Goal: Task Accomplishment & Management: Manage account settings

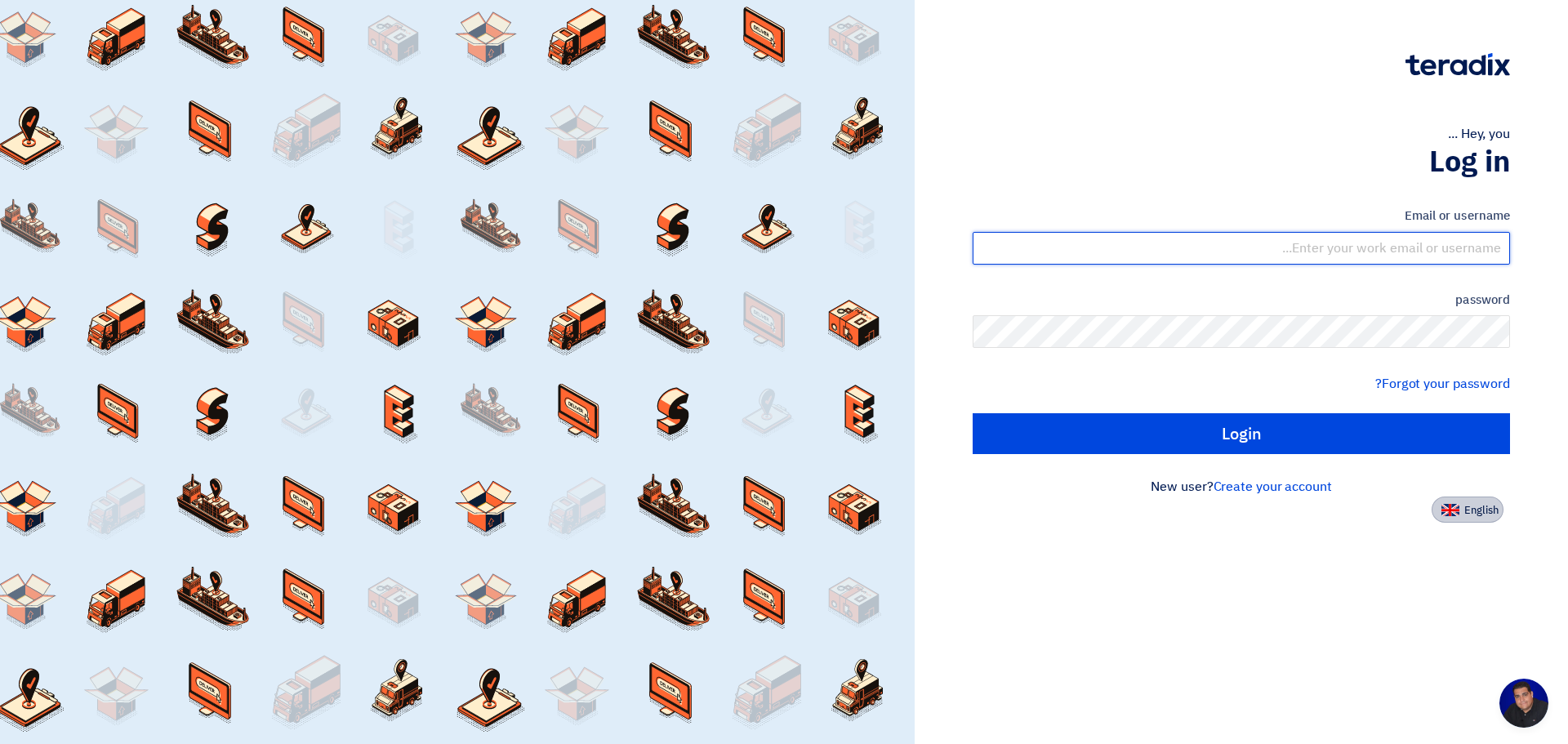
type input "[PERSON_NAME][EMAIL_ADDRESS][PERSON_NAME][DOMAIN_NAME]"
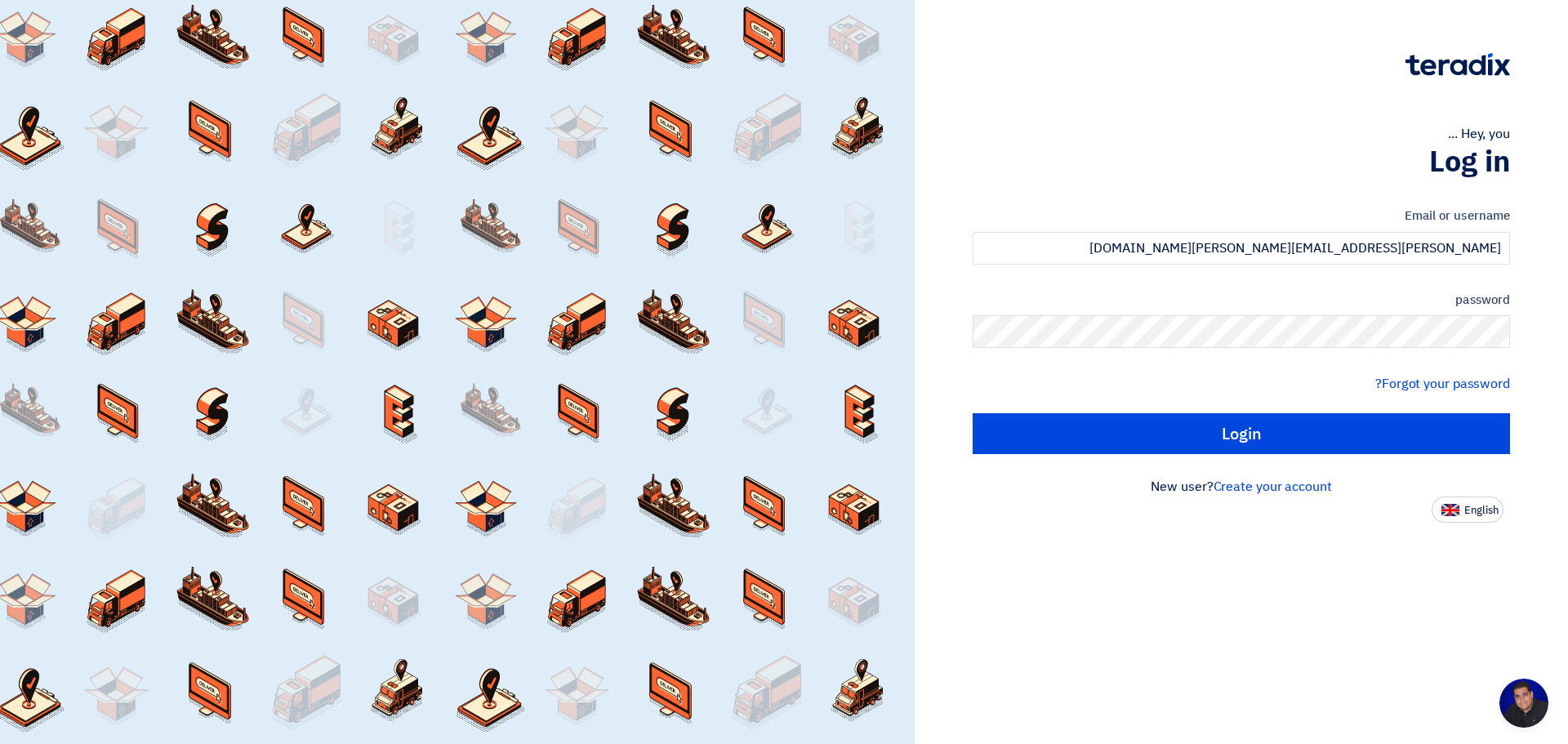
drag, startPoint x: 1476, startPoint y: 515, endPoint x: 1382, endPoint y: 501, distance: 95.0
click at [1470, 513] on font "English" at bounding box center [1482, 510] width 35 height 15
type input "Sign in"
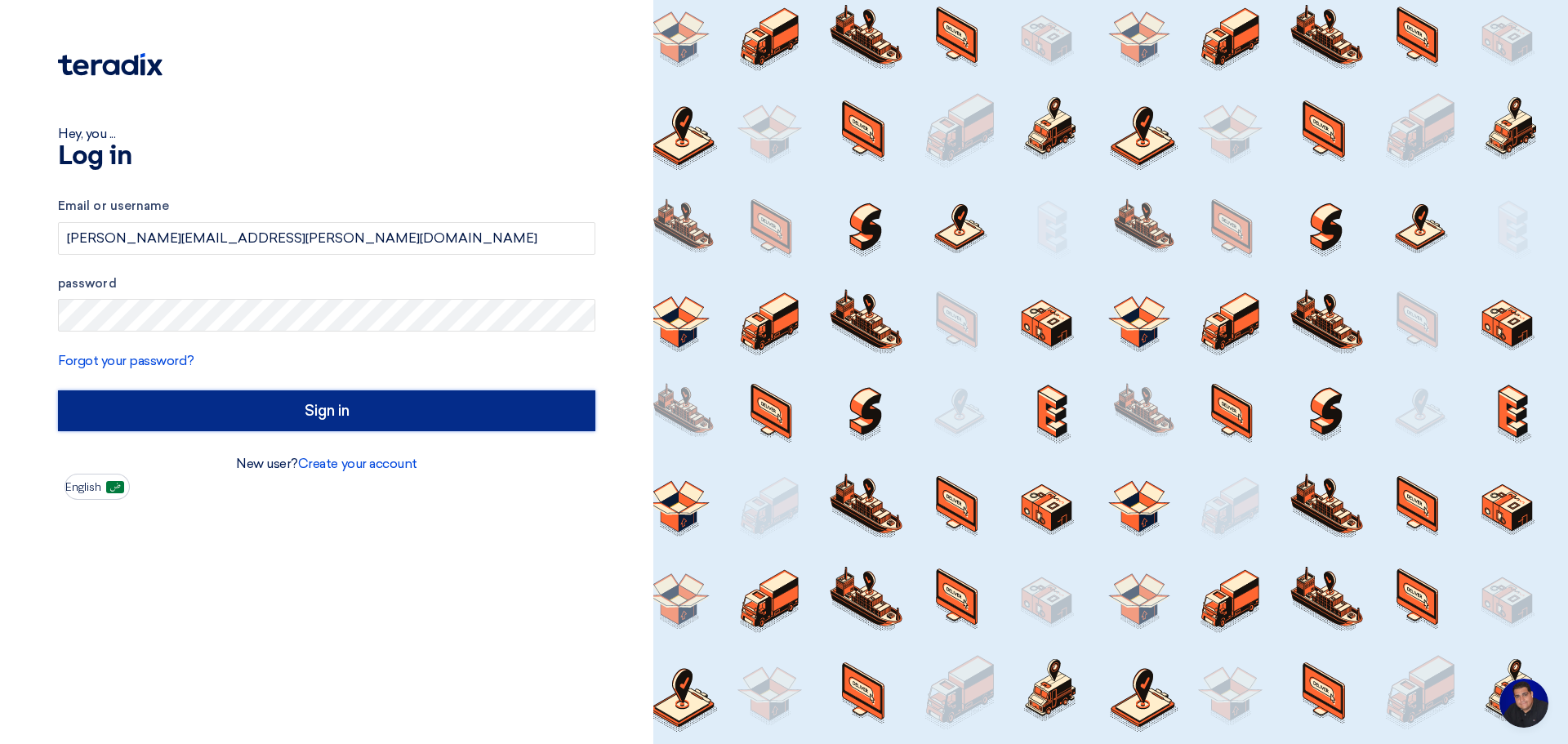
click at [331, 405] on input "Sign in" at bounding box center [326, 411] width 537 height 41
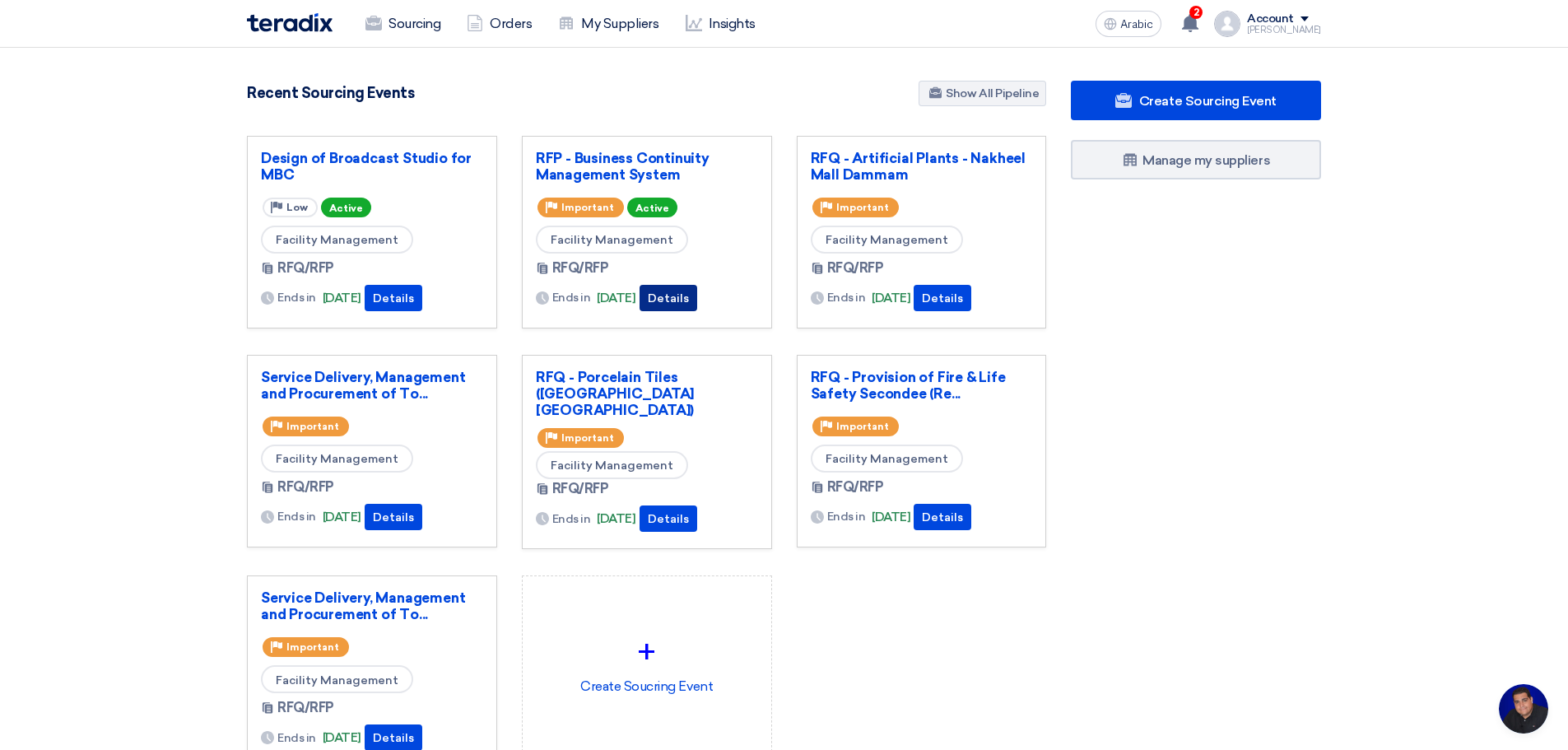
click at [689, 300] on font "Details" at bounding box center [668, 299] width 41 height 14
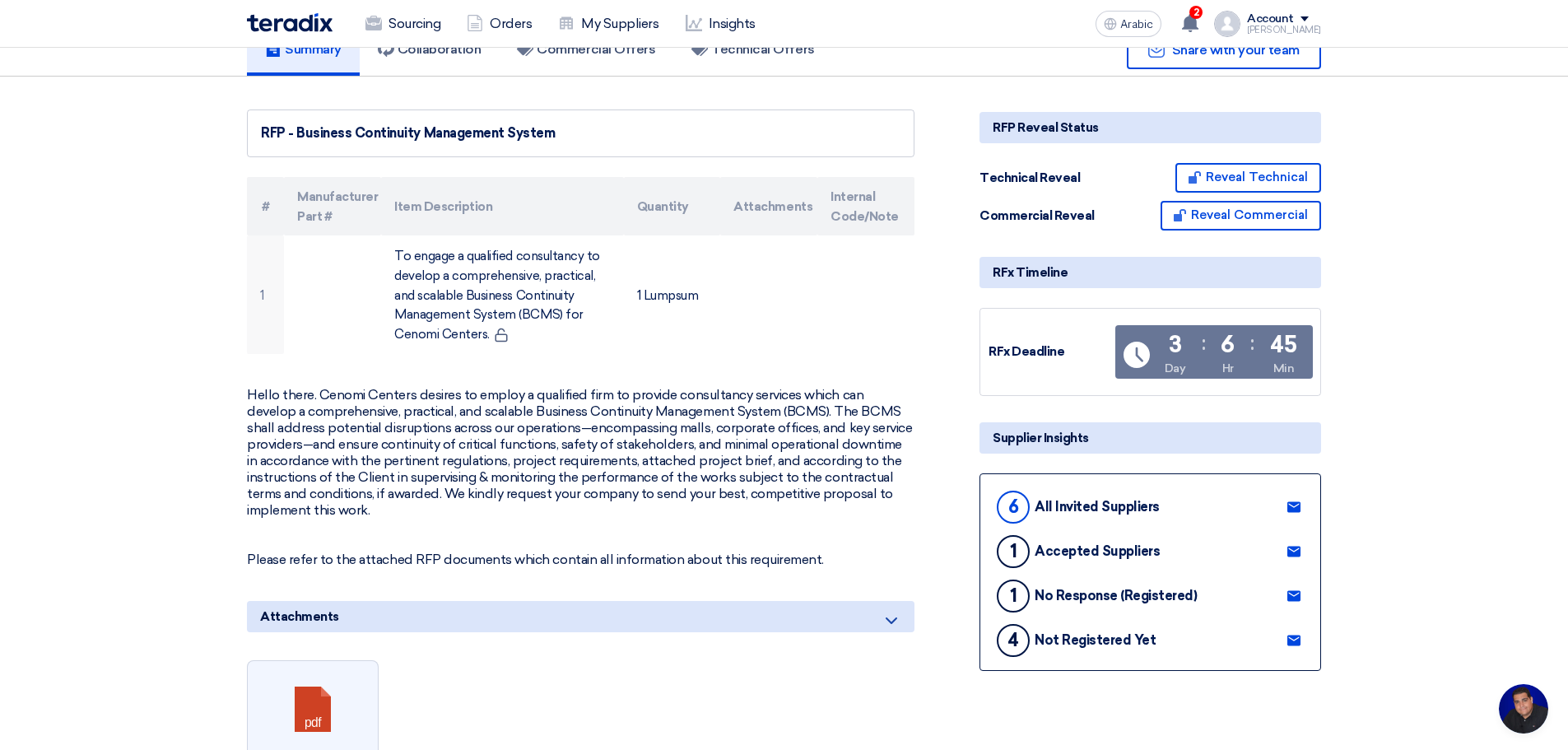
scroll to position [192, 0]
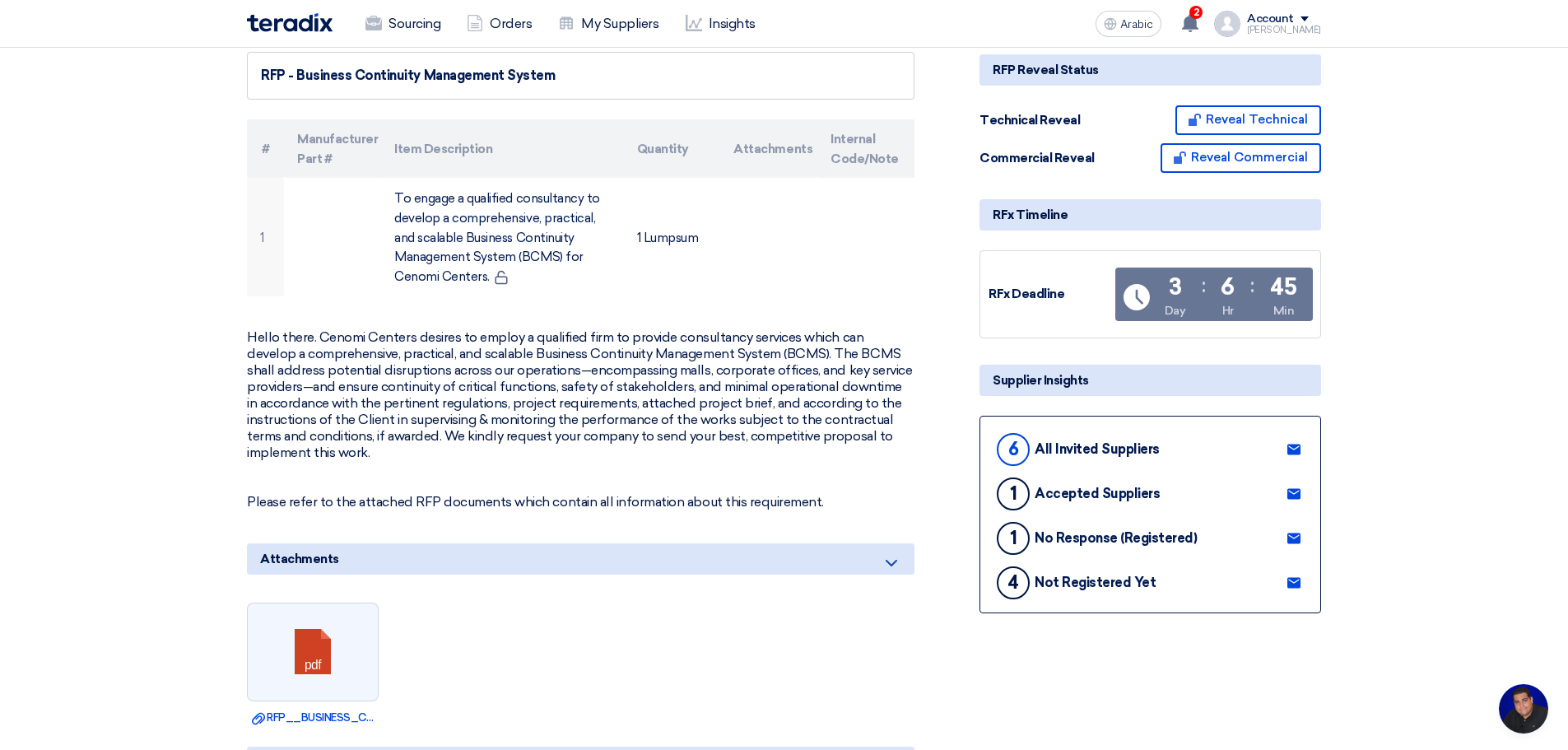
drag, startPoint x: 1295, startPoint y: 580, endPoint x: 1287, endPoint y: 579, distance: 8.1
click at [1295, 579] on use at bounding box center [1293, 583] width 13 height 11
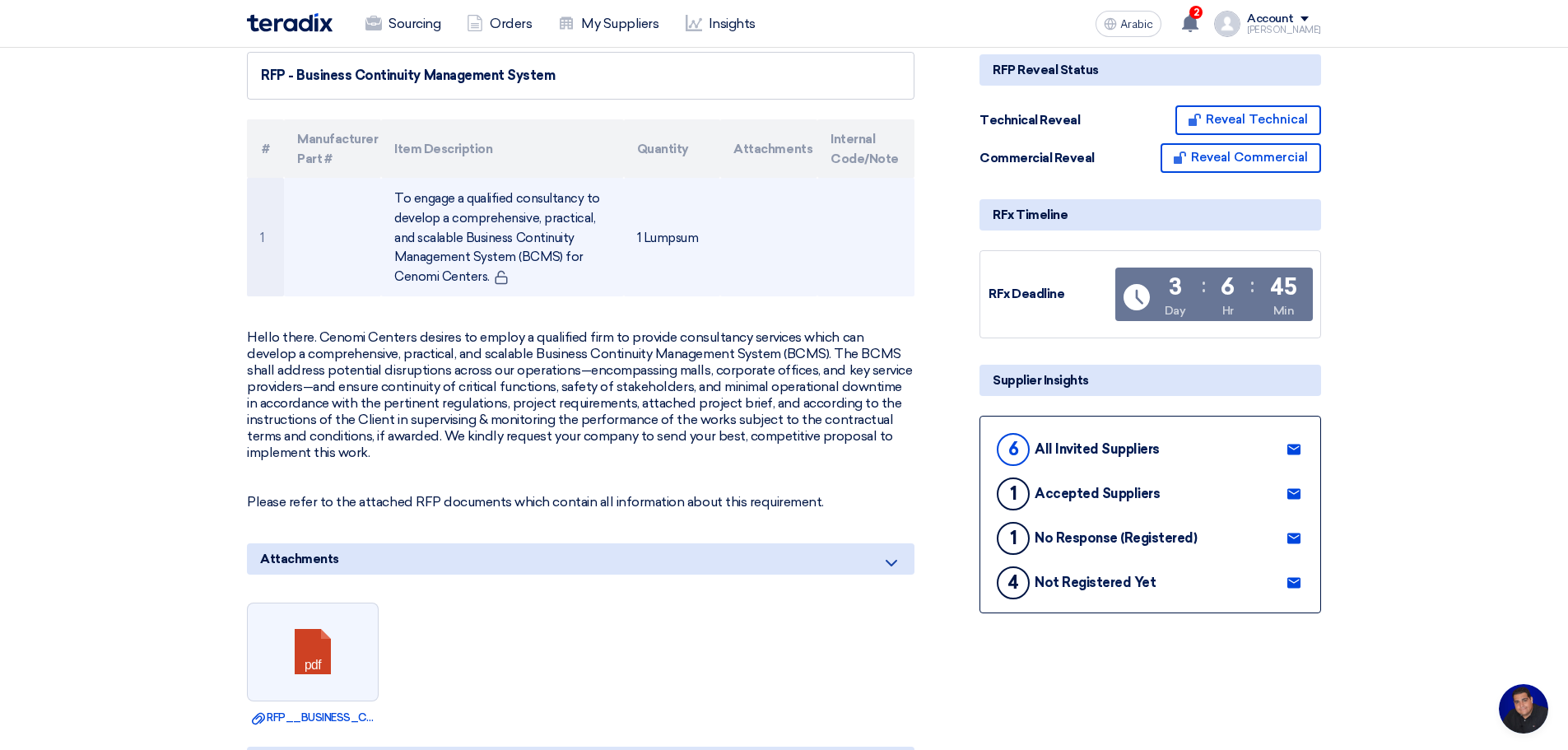
scroll to position [0, 0]
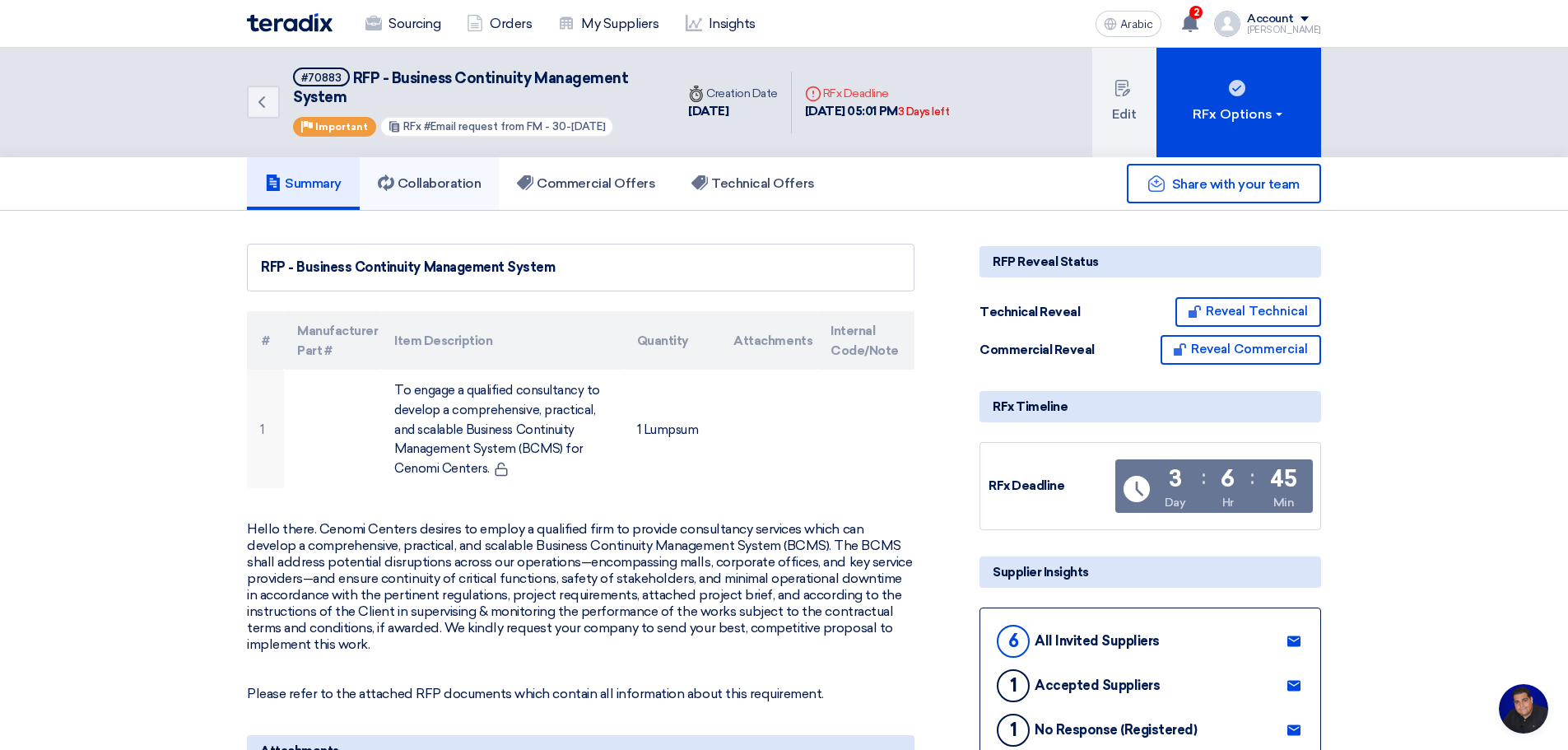
click at [431, 179] on font "Collaboration" at bounding box center [439, 183] width 84 height 15
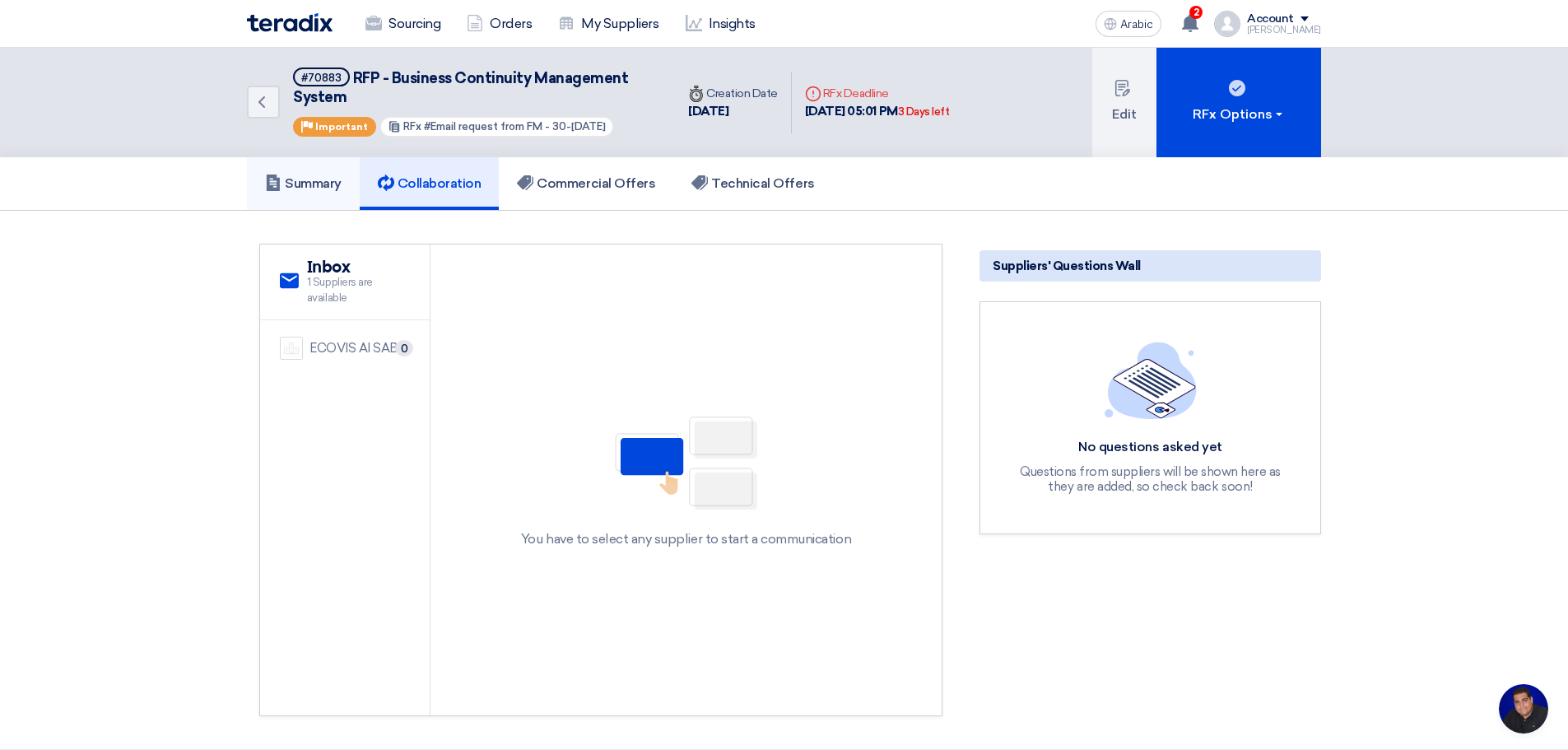
click at [313, 181] on font "Summary" at bounding box center [312, 183] width 56 height 15
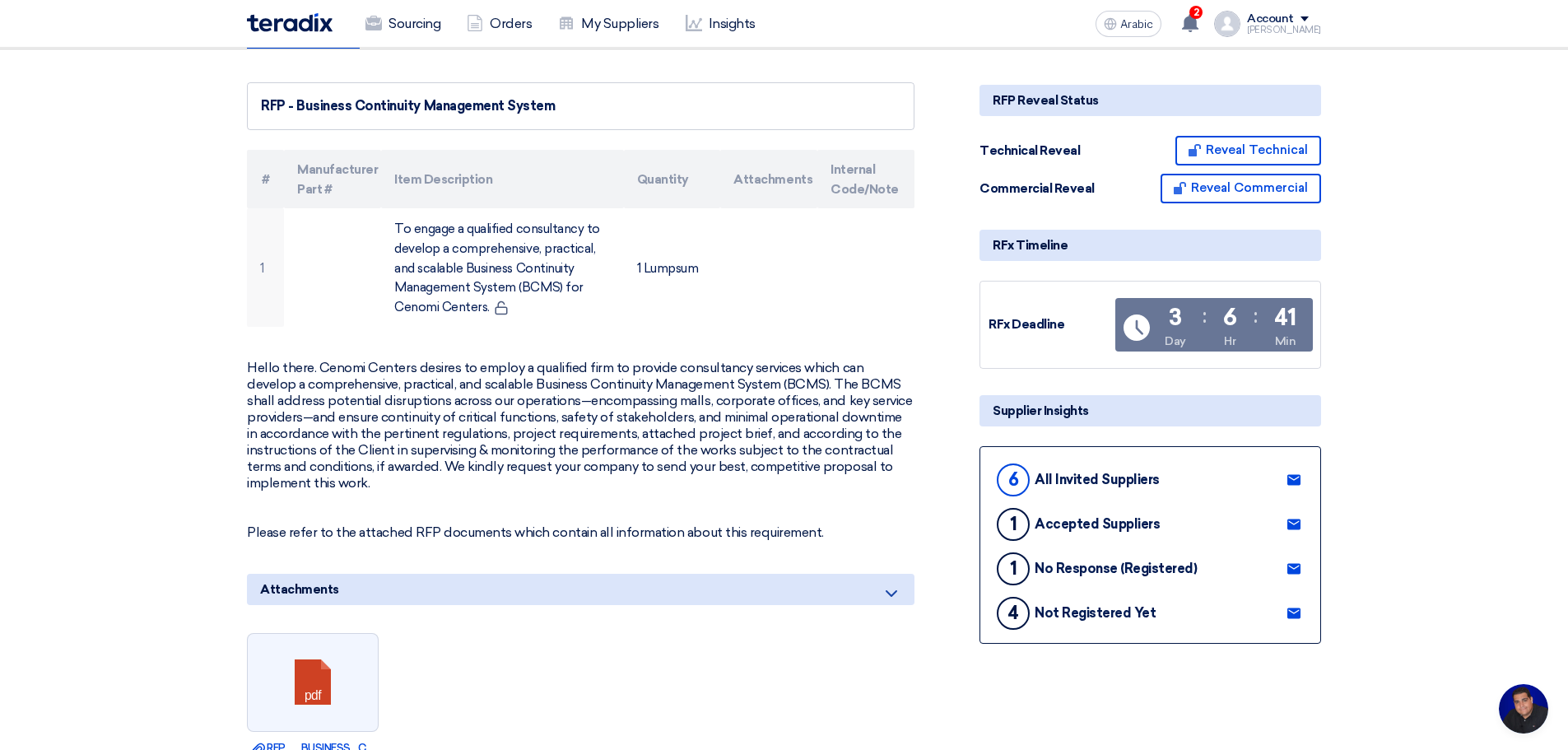
scroll to position [192, 0]
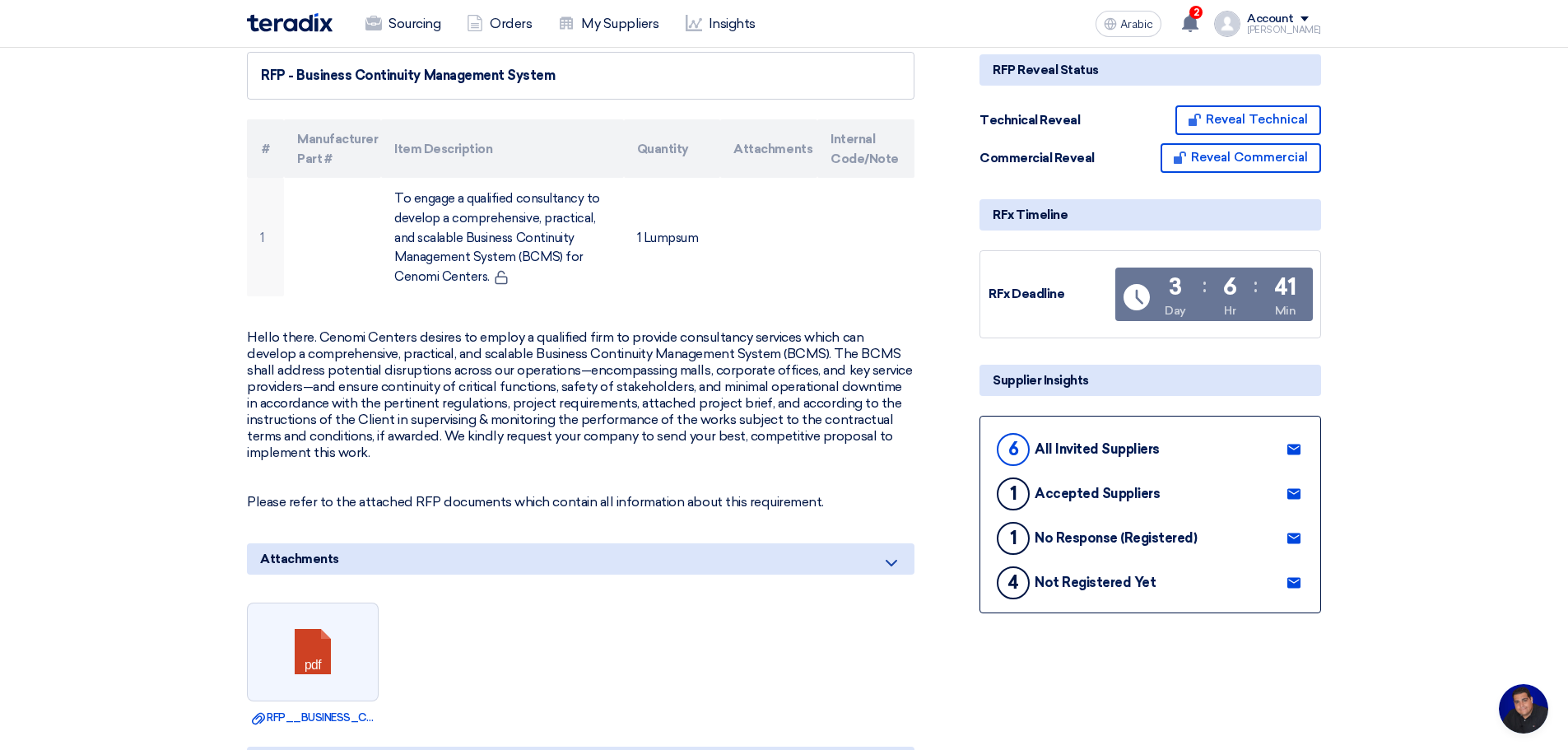
click at [1294, 580] on use at bounding box center [1293, 583] width 13 height 11
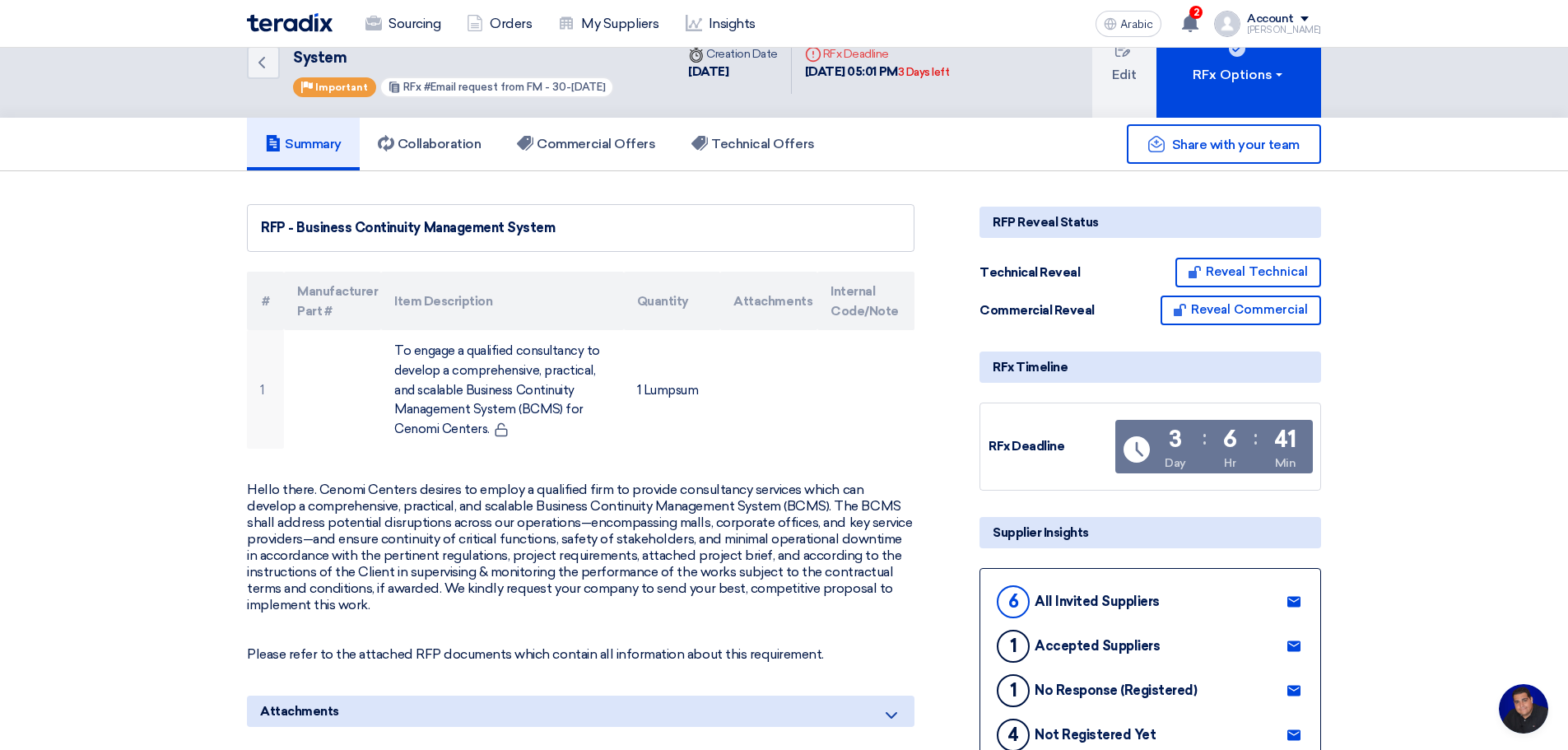
scroll to position [0, 0]
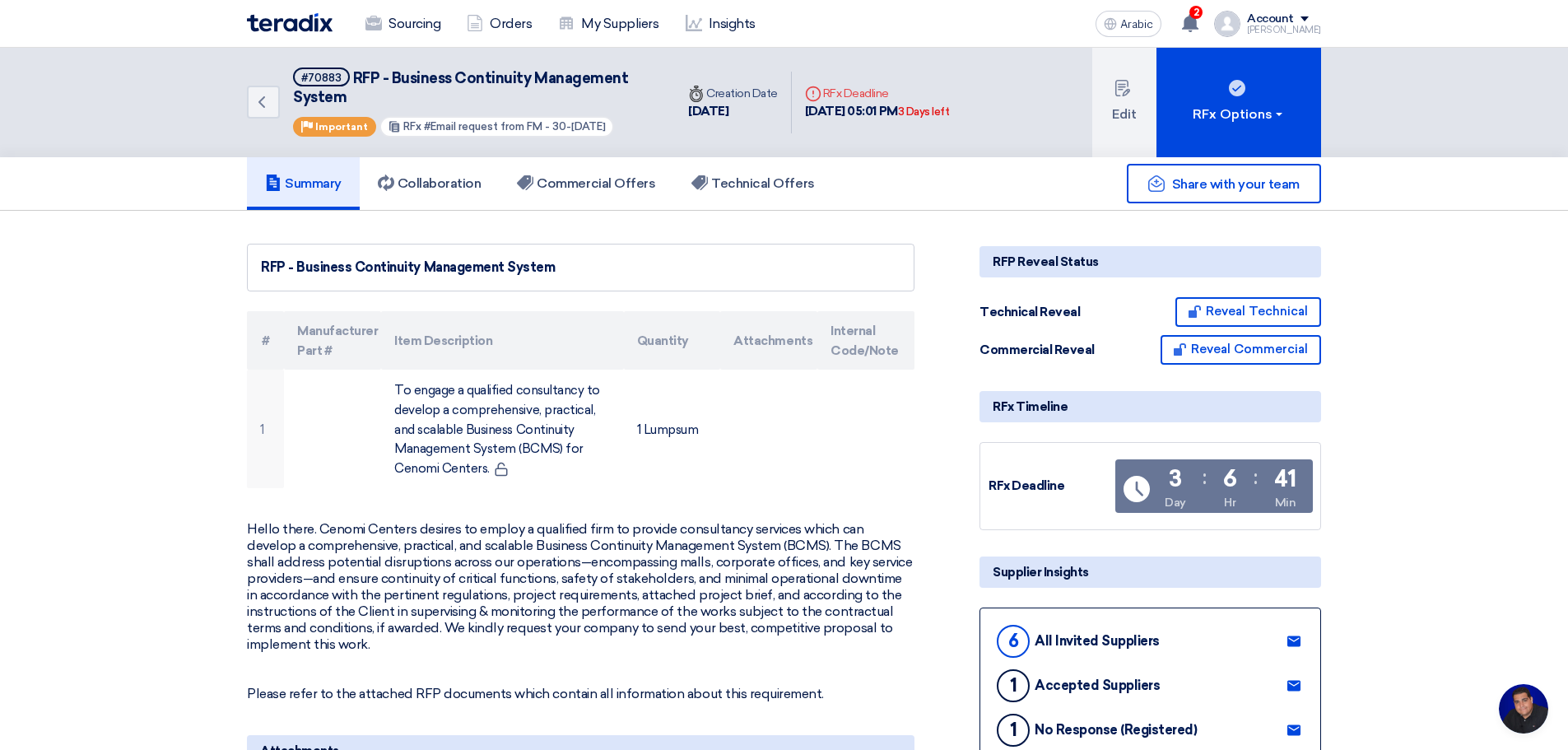
click at [1293, 636] on use at bounding box center [1293, 641] width 13 height 11
click at [1130, 114] on font "Edit" at bounding box center [1124, 114] width 25 height 15
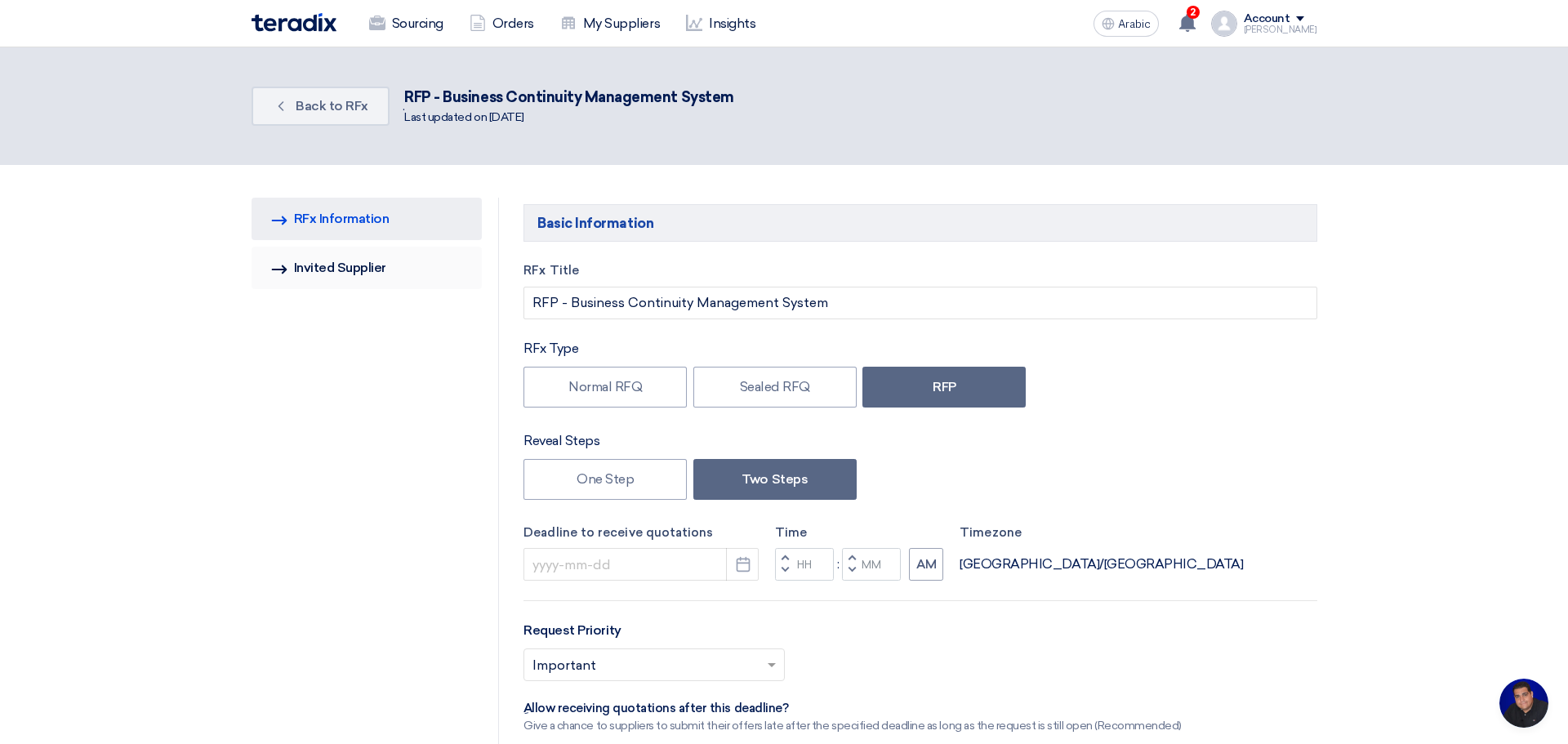
type input "[DATE]"
type input "05"
type input "01"
click at [351, 273] on font "Invited Supplier" at bounding box center [334, 267] width 92 height 15
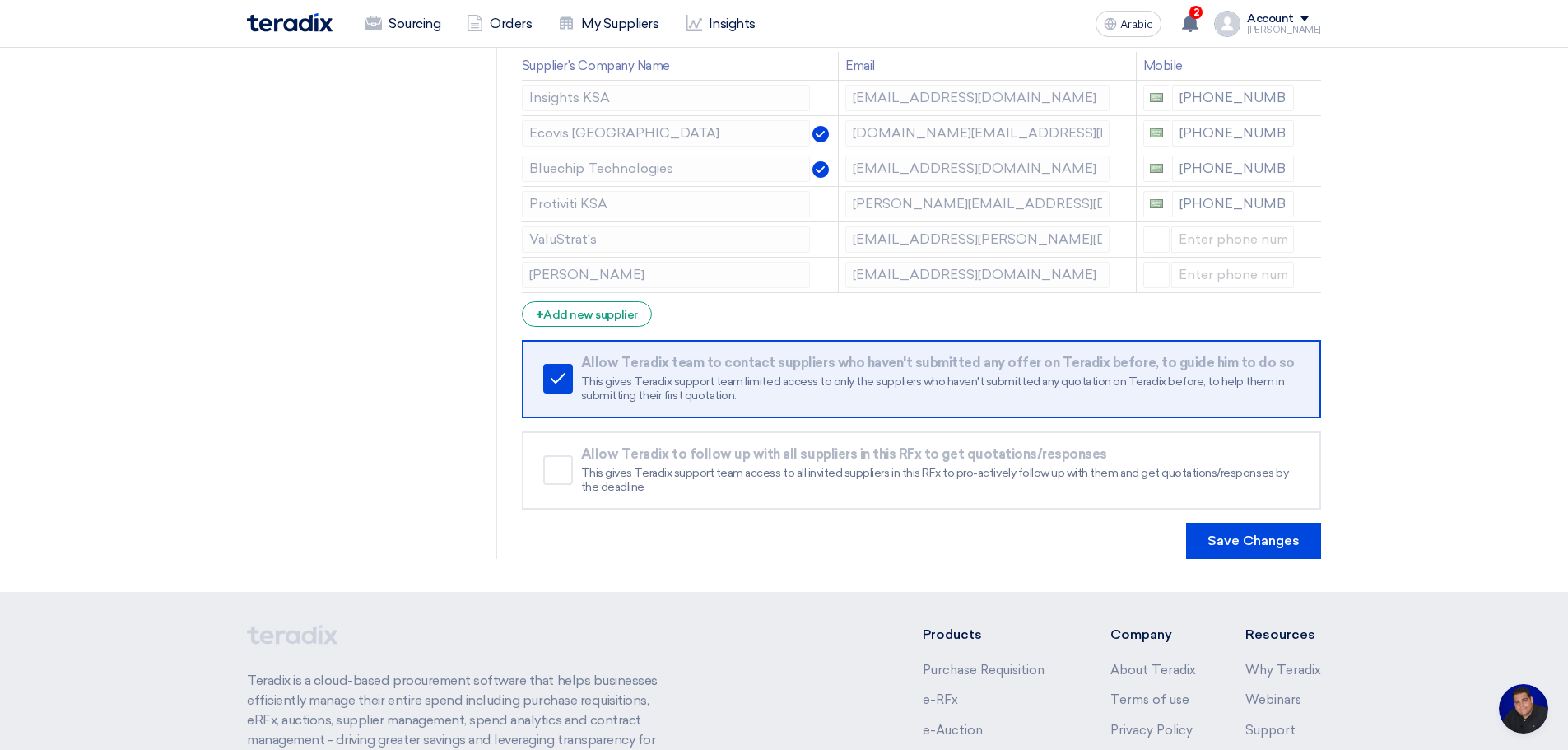
scroll to position [85, 0]
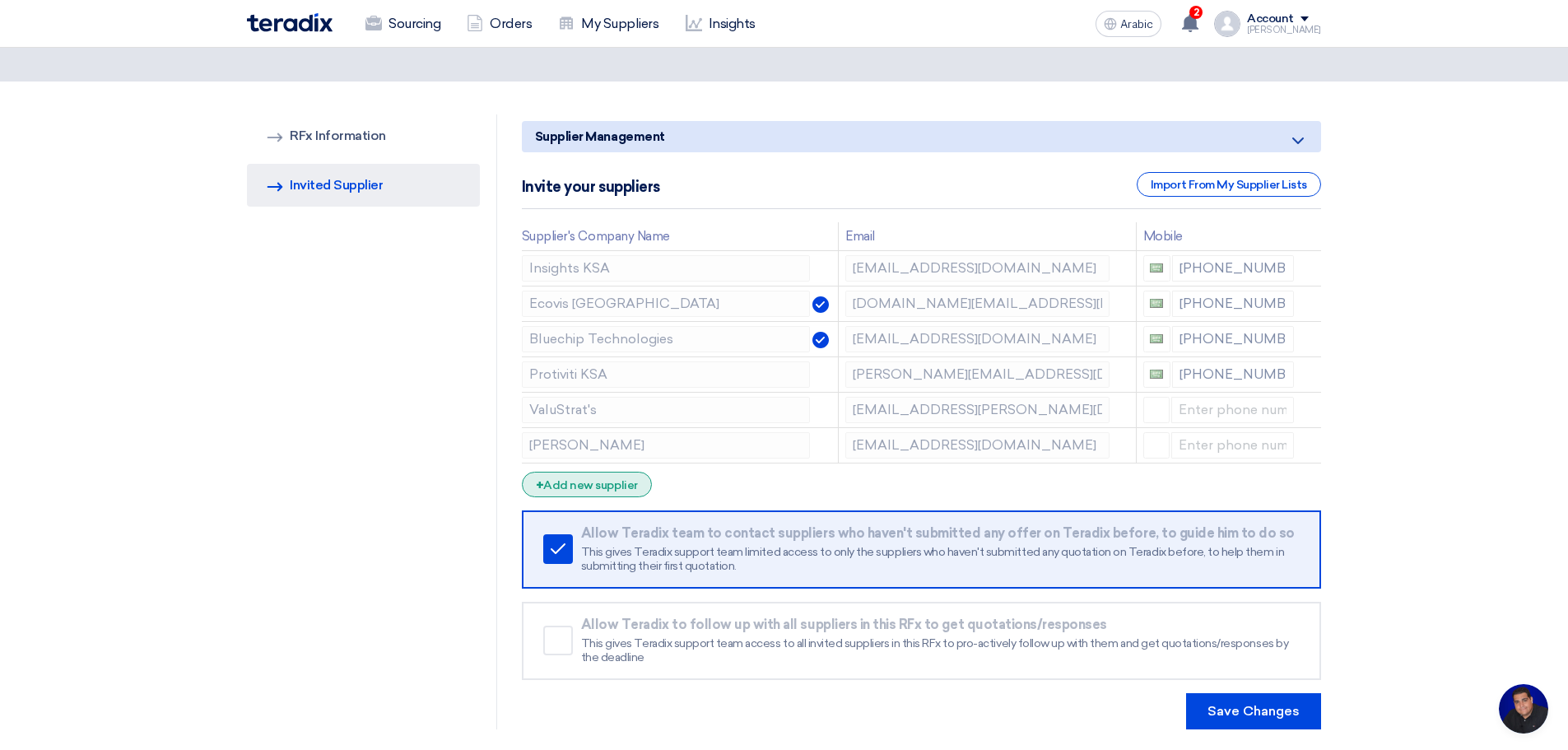
click at [598, 484] on font "Add new supplier" at bounding box center [589, 486] width 94 height 14
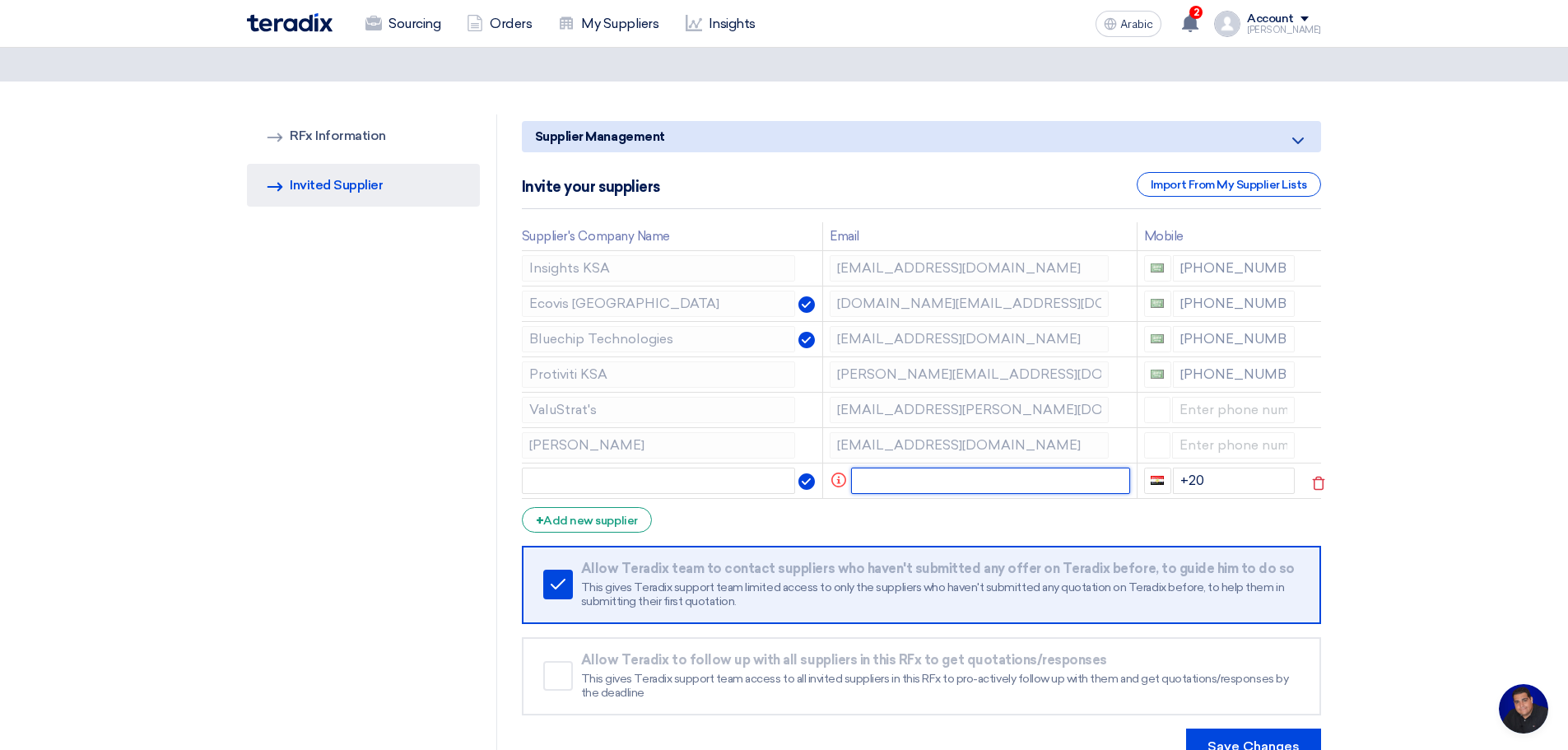
click at [892, 479] on input "text" at bounding box center [990, 481] width 279 height 26
paste input "[EMAIL_ADDRESS][DOMAIN_NAME]"
type input "[EMAIL_ADDRESS][DOMAIN_NAME]"
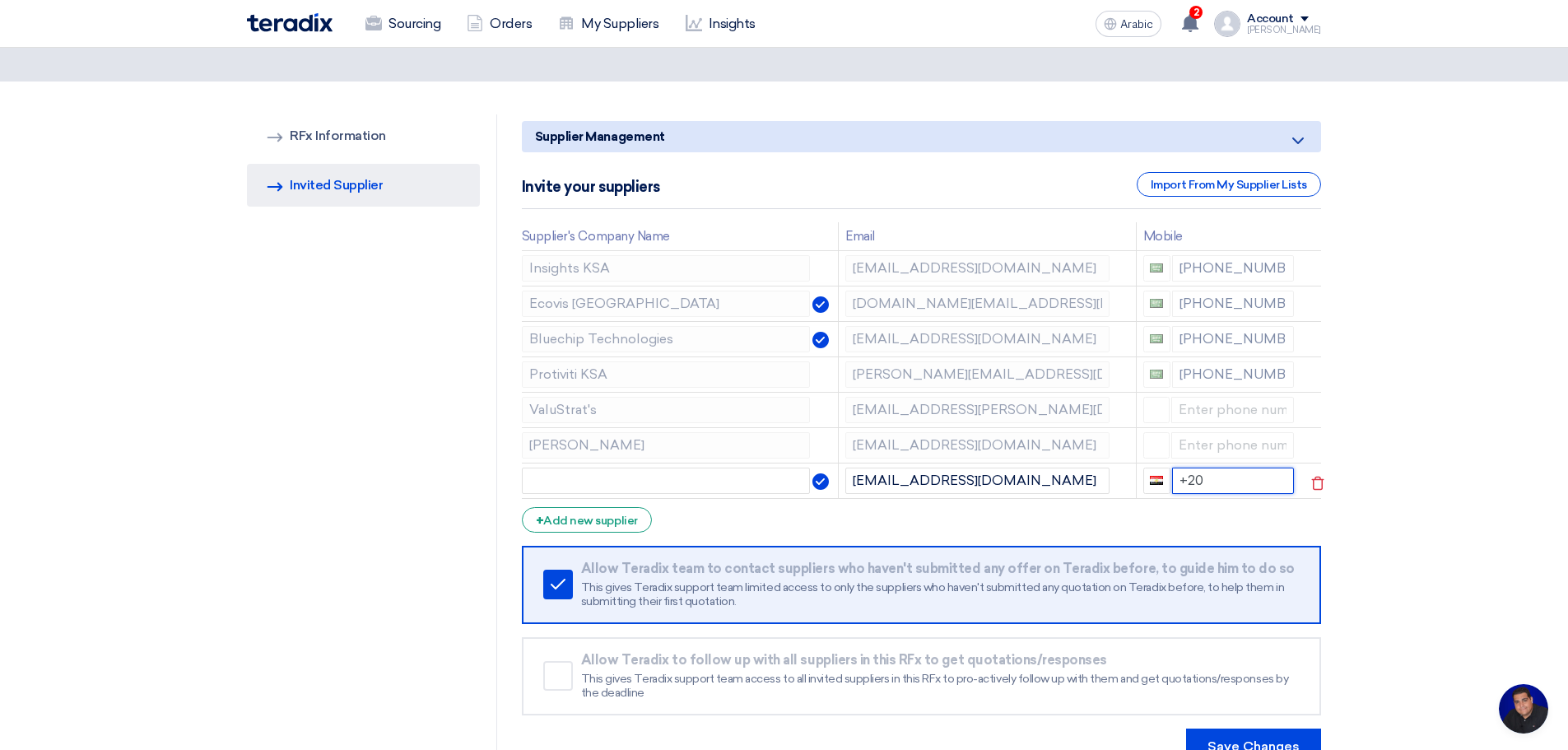
drag, startPoint x: 1202, startPoint y: 479, endPoint x: 1168, endPoint y: 473, distance: 34.5
click at [1172, 477] on input "+20" at bounding box center [1233, 481] width 123 height 26
drag, startPoint x: 1216, startPoint y: 478, endPoint x: 1217, endPoint y: 508, distance: 30.0
click at [1216, 481] on input "+966 -507404384" at bounding box center [1233, 481] width 123 height 26
type input "[PHONE_NUMBER]"
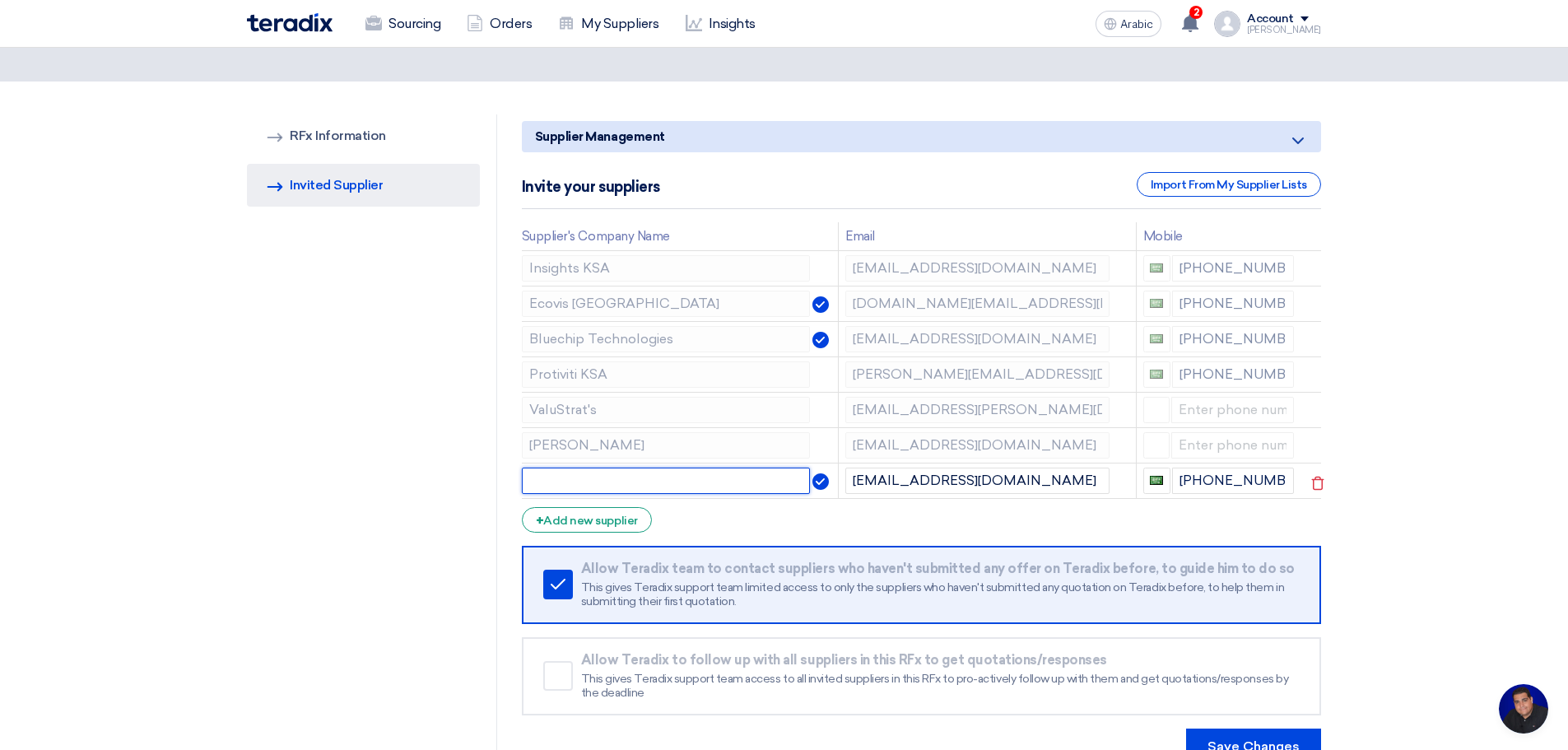
click at [649, 479] on input "text" at bounding box center [665, 481] width 288 height 26
type input "Protiviti KSA"
click at [0, 0] on icon at bounding box center [0, 0] width 0 height 0
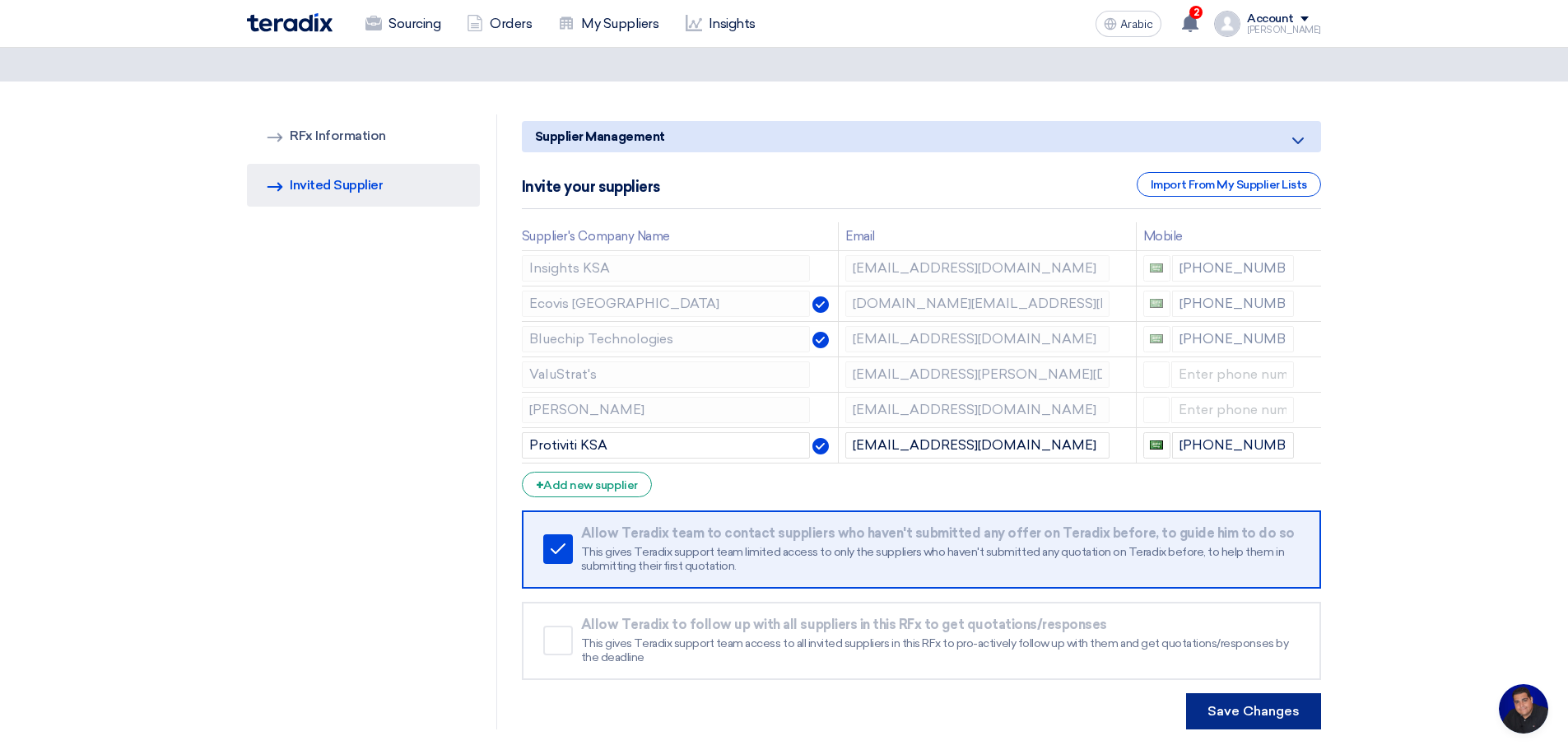
click at [1259, 710] on font "Save Changes" at bounding box center [1253, 711] width 92 height 15
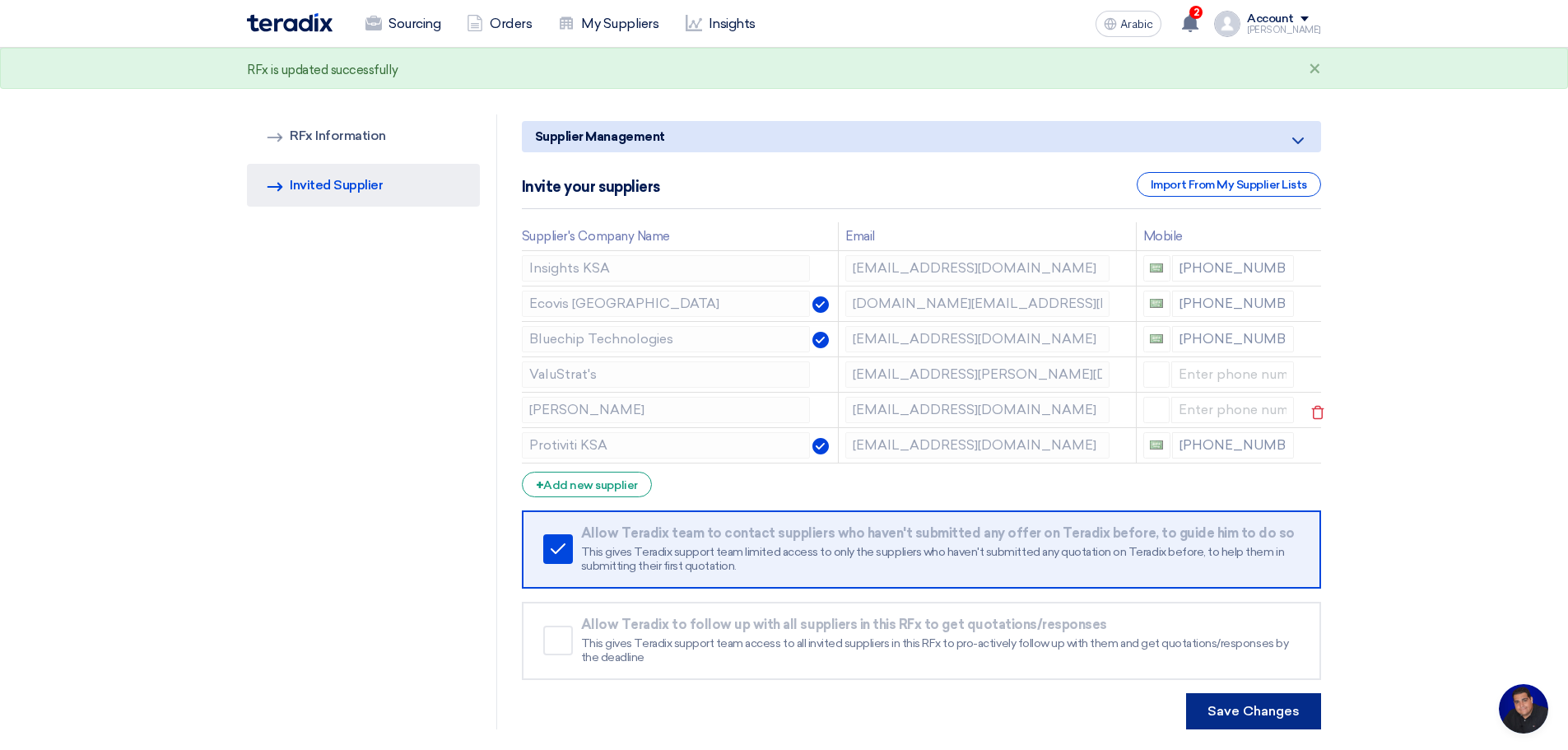
scroll to position [0, 0]
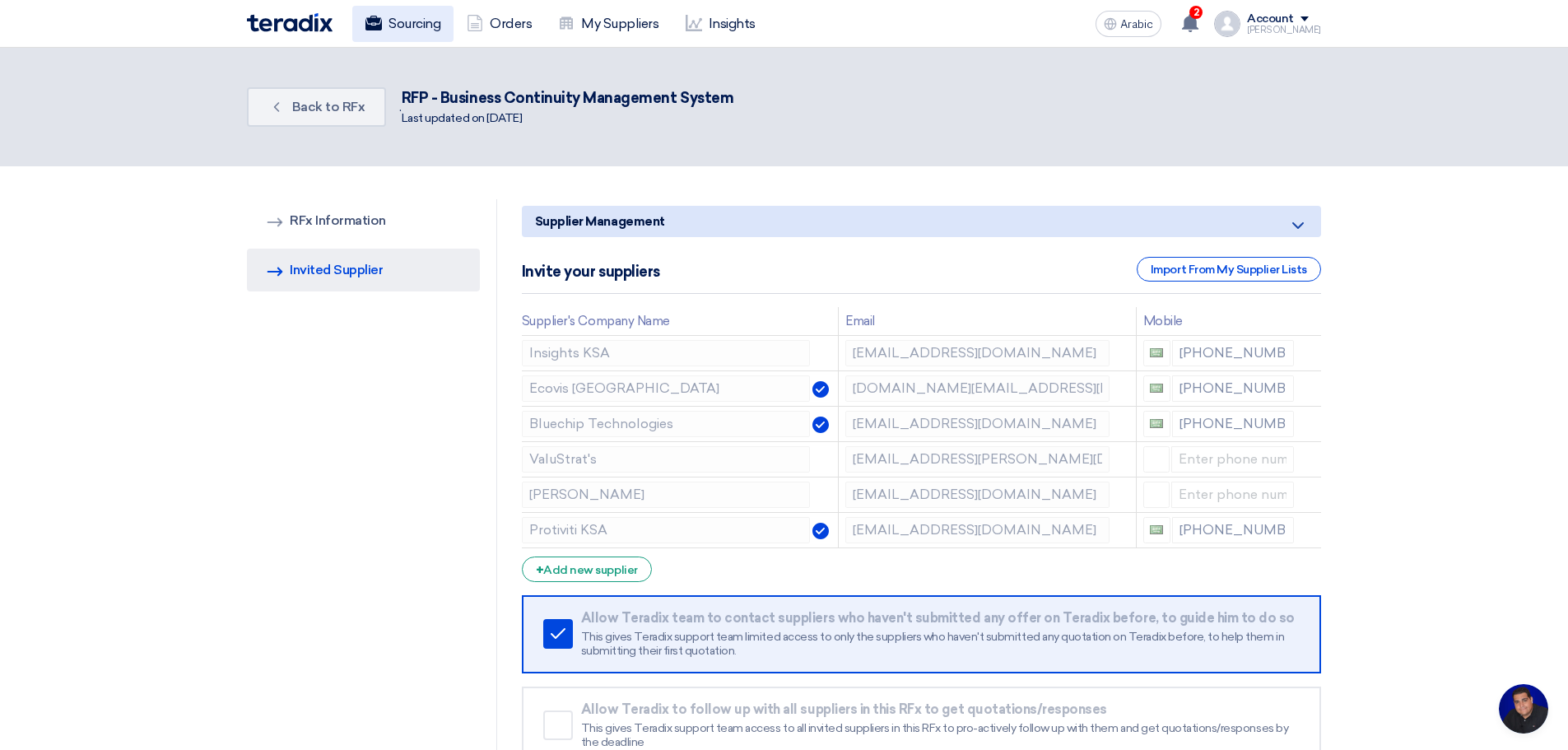
click at [411, 21] on font "Sourcing" at bounding box center [414, 22] width 52 height 15
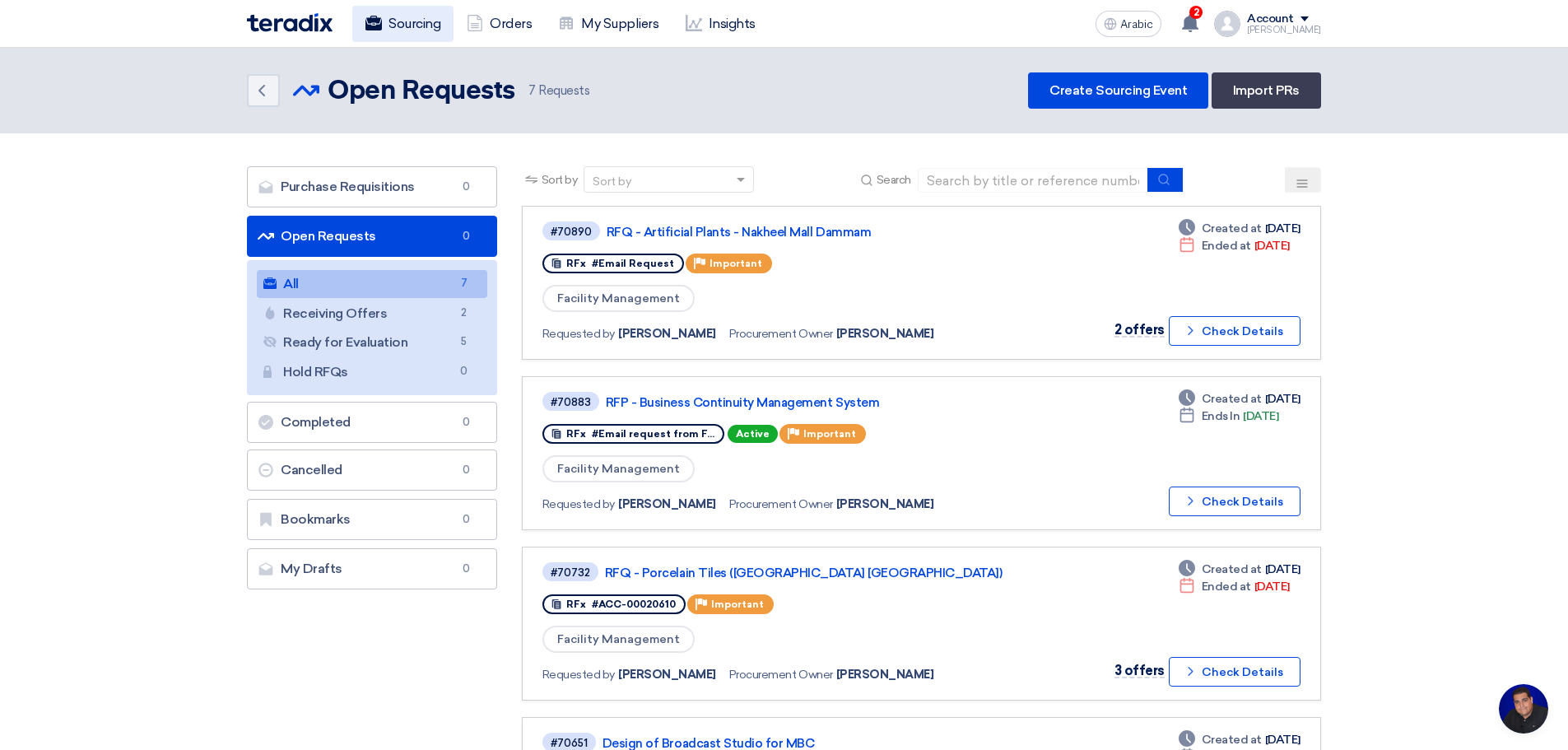
click at [411, 19] on font "Sourcing" at bounding box center [414, 22] width 52 height 15
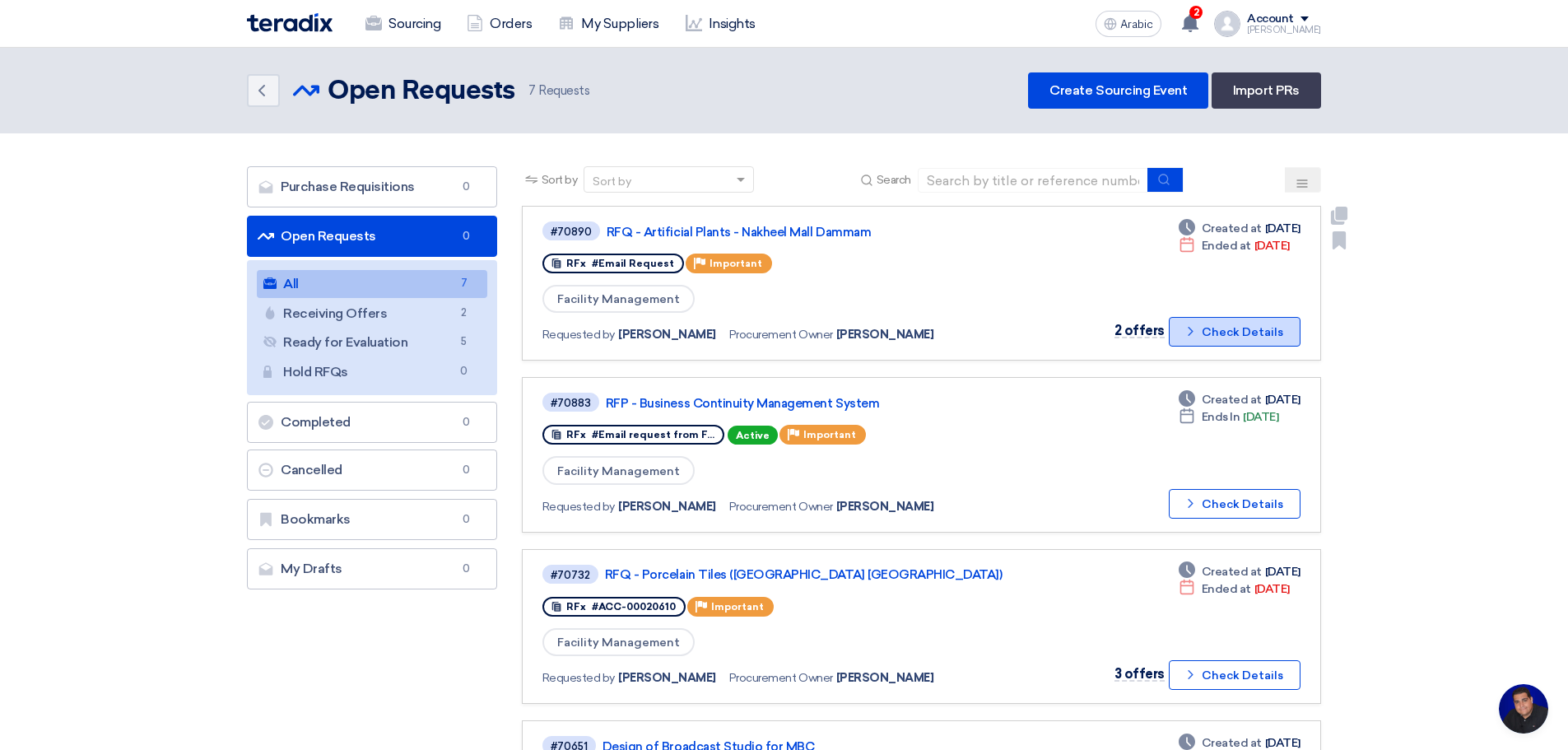
click at [1227, 329] on font "Check Details" at bounding box center [1242, 332] width 81 height 14
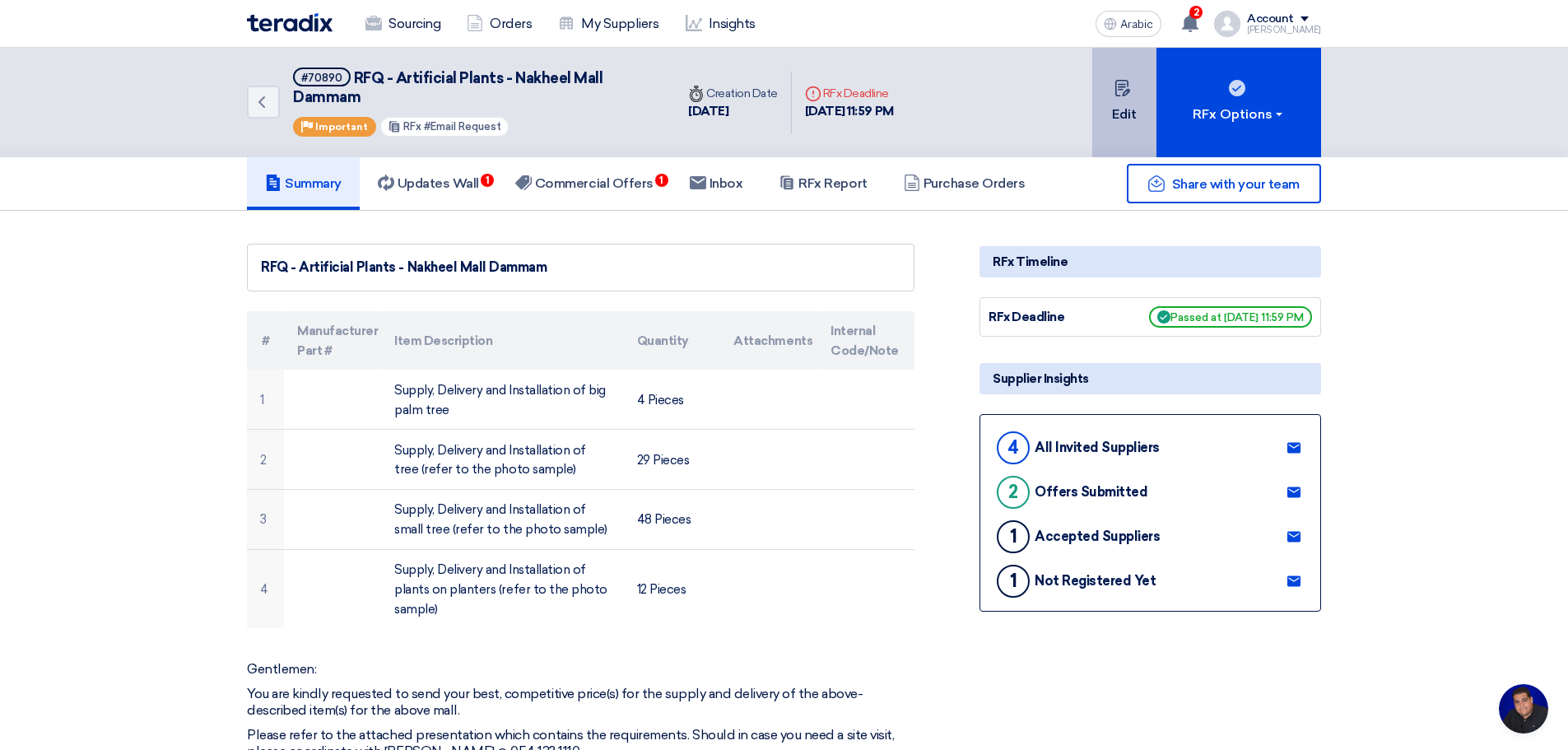
click at [1128, 107] on font "Edit" at bounding box center [1124, 114] width 25 height 15
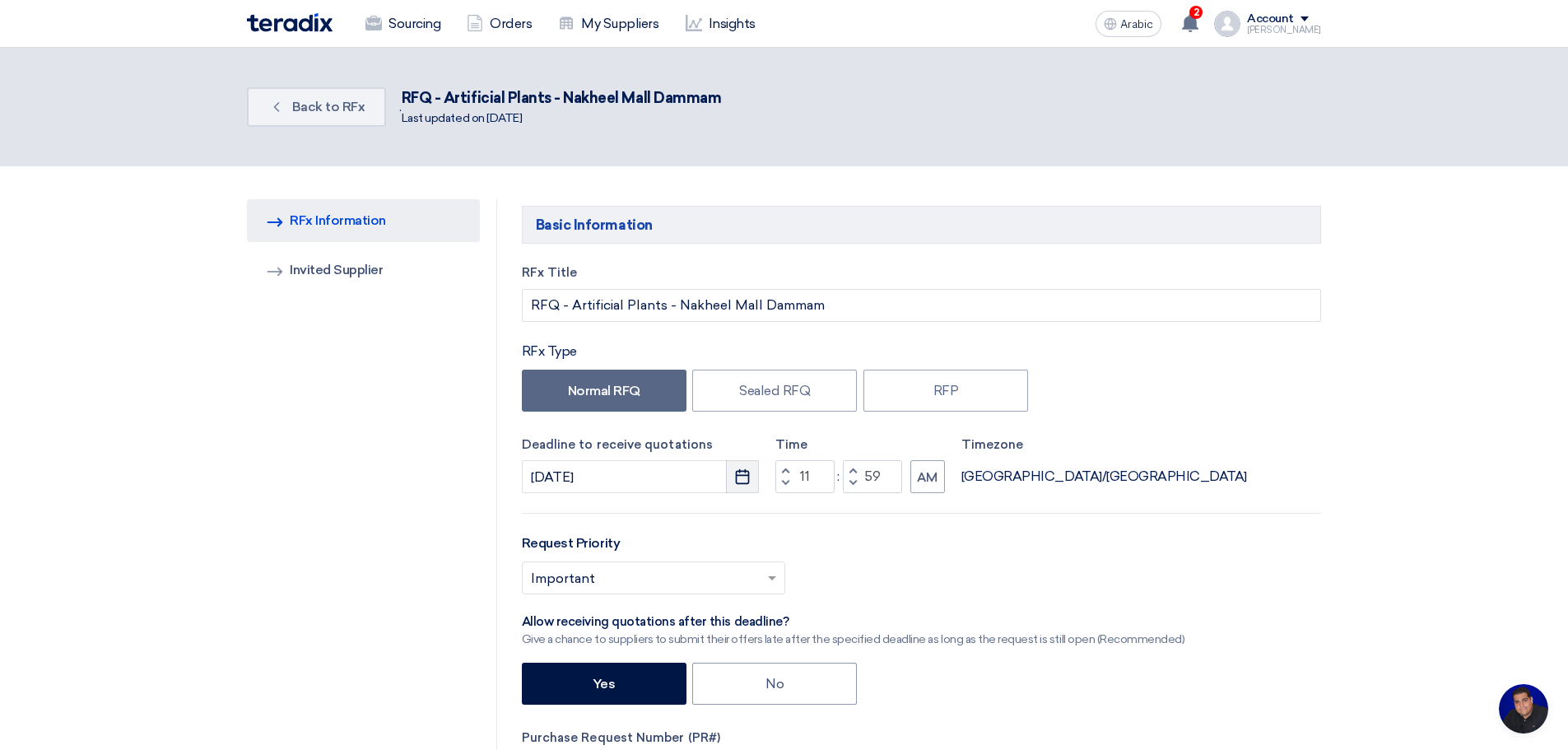
click at [741, 478] on icon "Pick a date" at bounding box center [742, 476] width 16 height 16
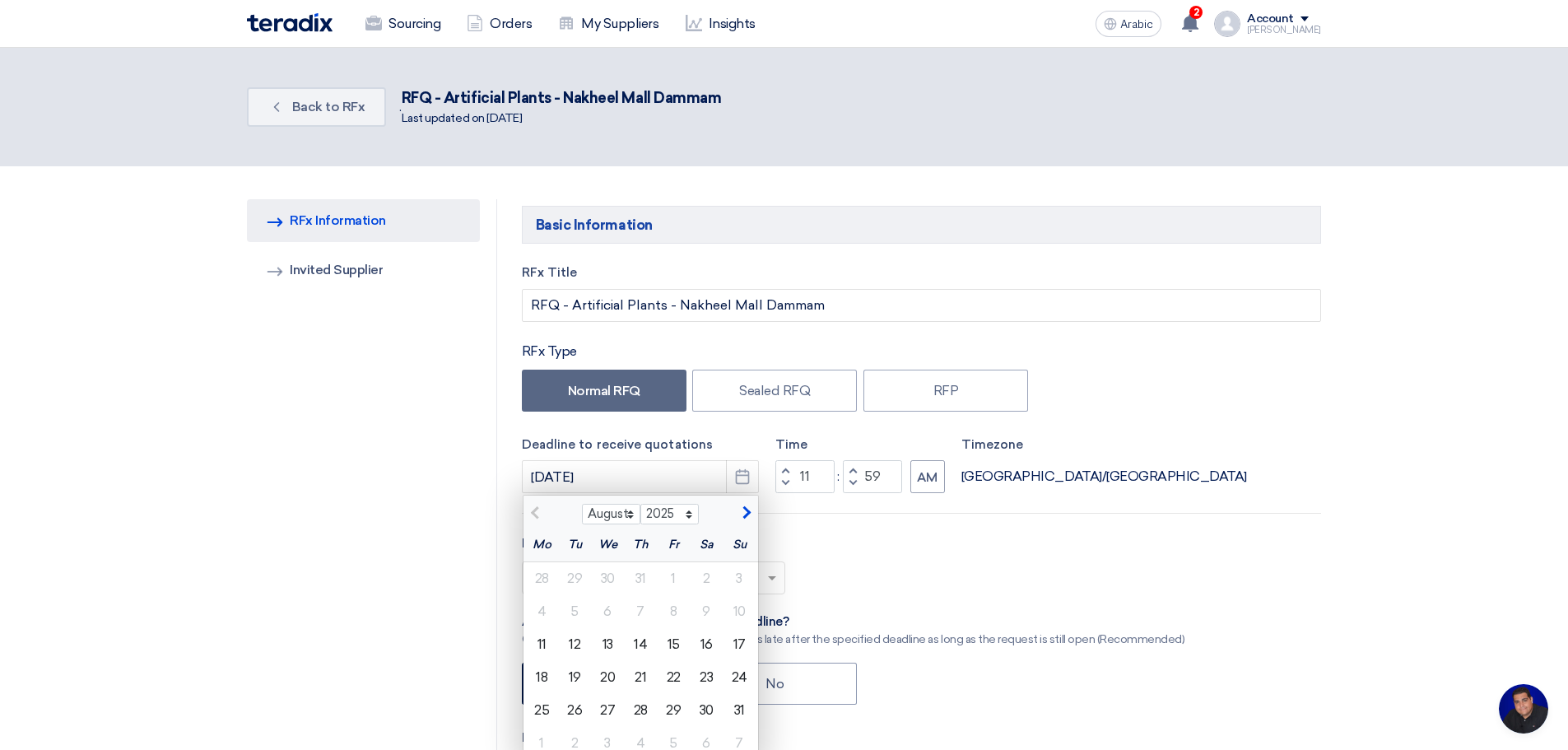
drag, startPoint x: 578, startPoint y: 637, endPoint x: 713, endPoint y: 611, distance: 137.5
click at [578, 638] on font "12" at bounding box center [574, 643] width 12 height 15
type input "[DATE]"
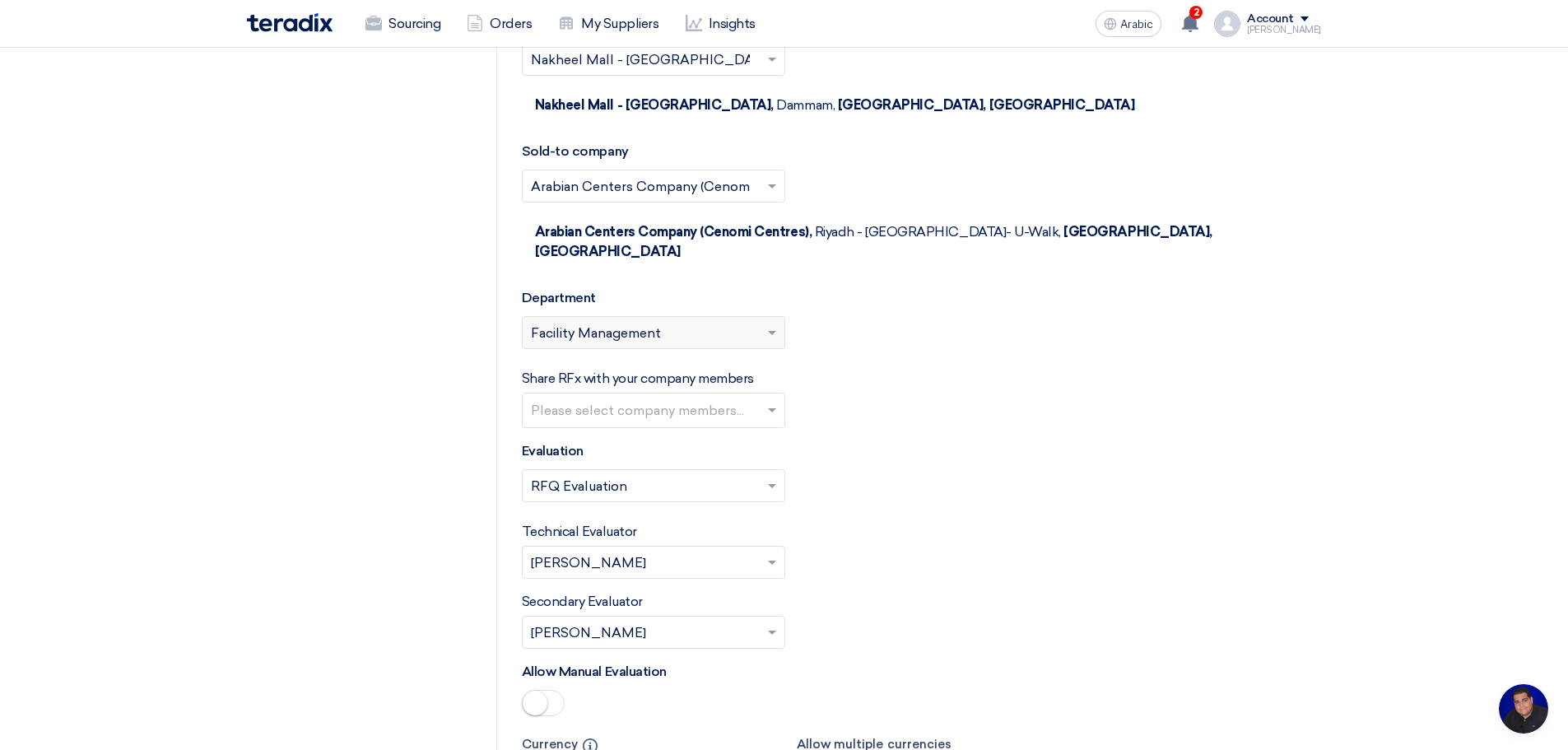
scroll to position [3021, 0]
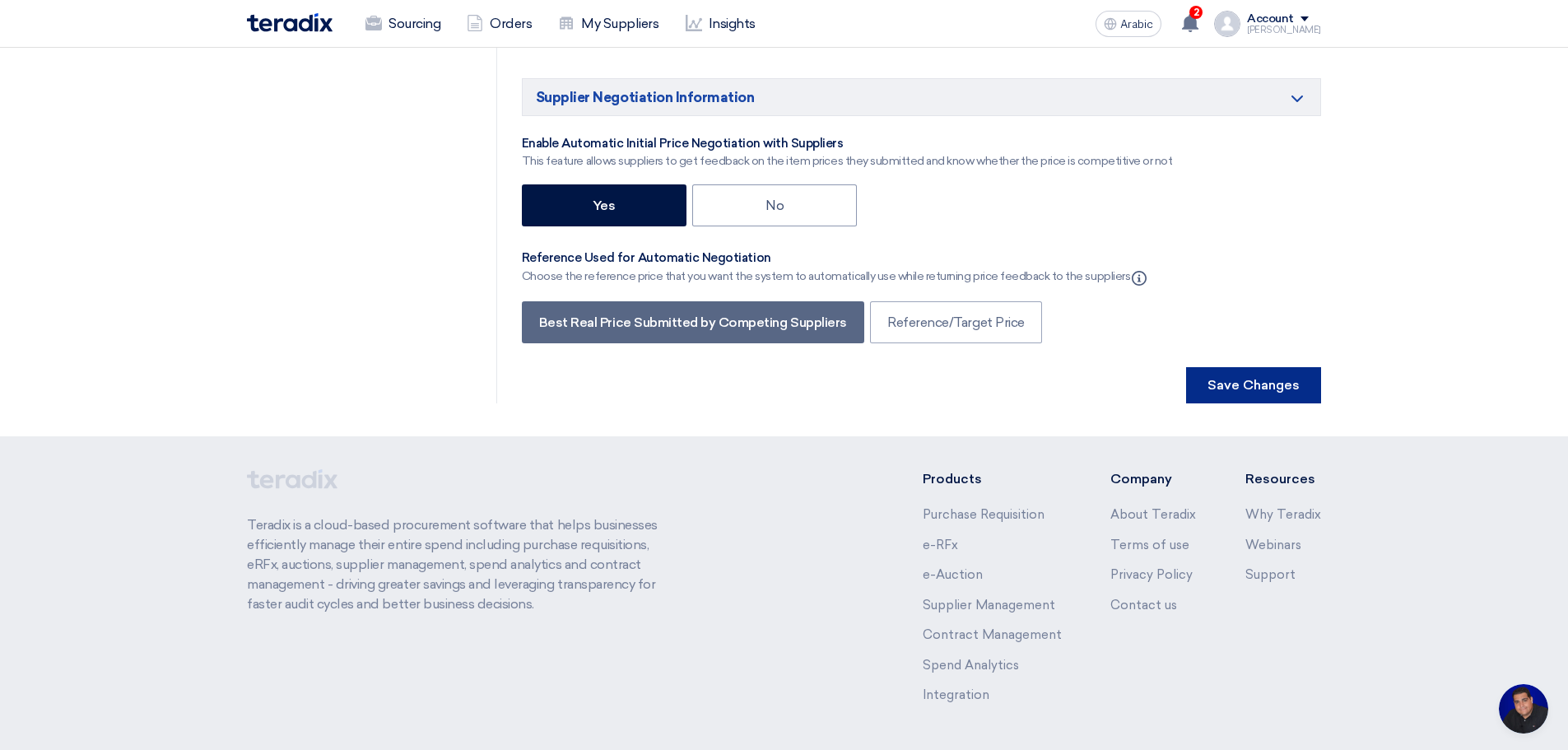
drag, startPoint x: 1267, startPoint y: 328, endPoint x: 1003, endPoint y: 336, distance: 264.1
click at [1264, 377] on font "Save Changes" at bounding box center [1253, 384] width 92 height 15
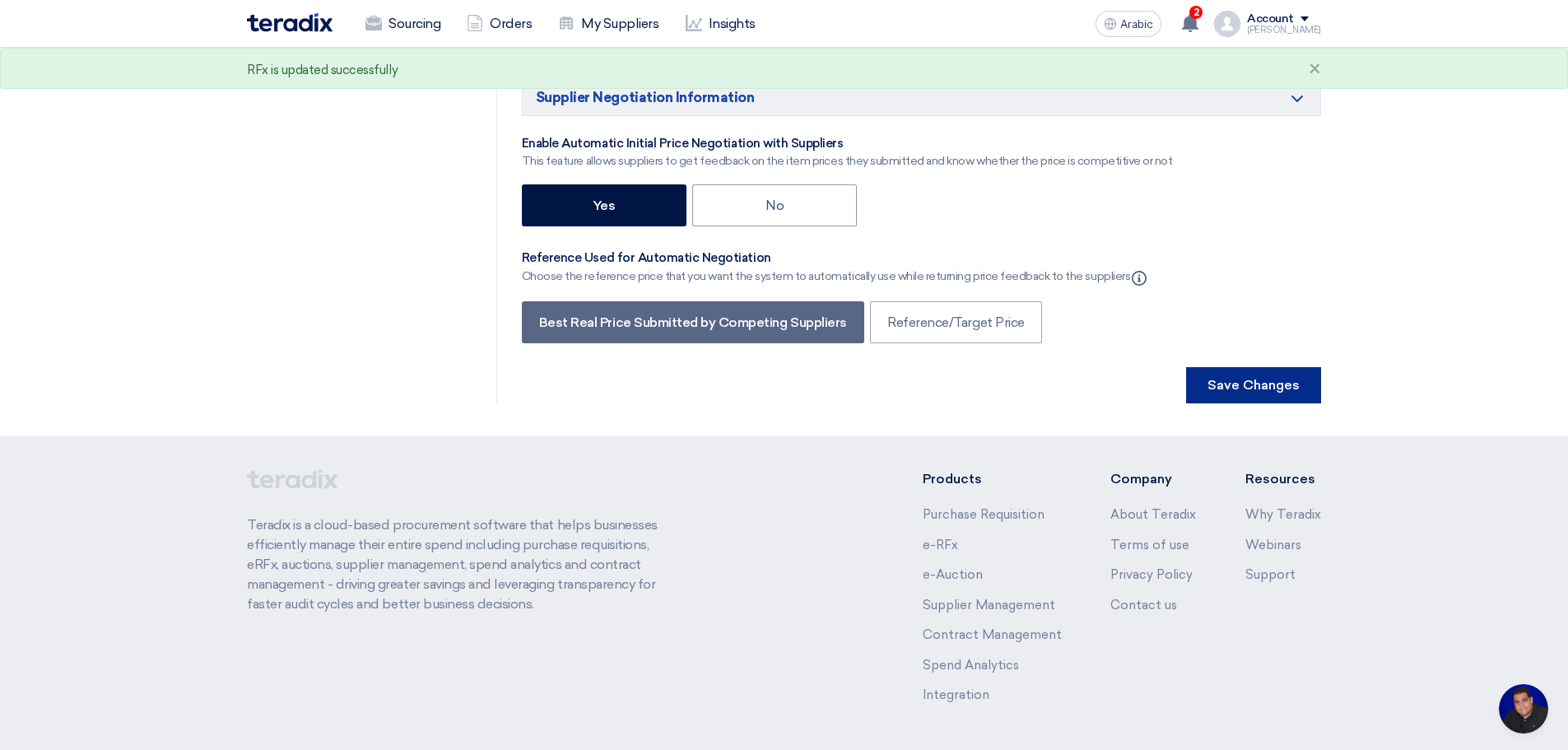
scroll to position [0, 0]
